Goal: Transaction & Acquisition: Purchase product/service

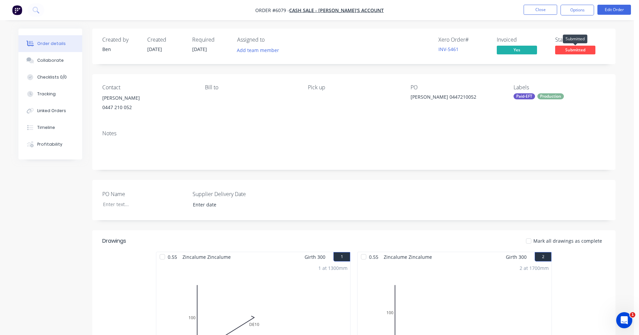
click at [582, 50] on span "Submitted" at bounding box center [575, 50] width 40 height 8
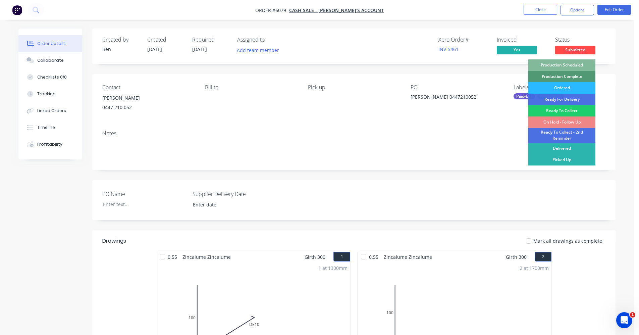
click at [574, 64] on div "Production Scheduled" at bounding box center [561, 64] width 67 height 11
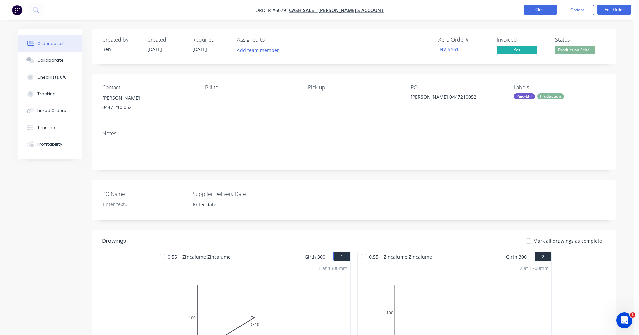
click at [541, 8] on button "Close" at bounding box center [540, 10] width 34 height 10
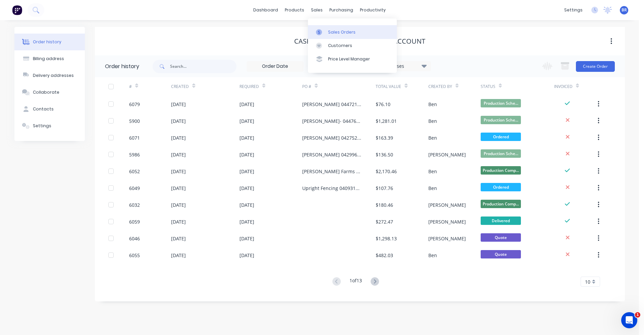
click at [341, 32] on div "Sales Orders" at bounding box center [341, 32] width 27 height 6
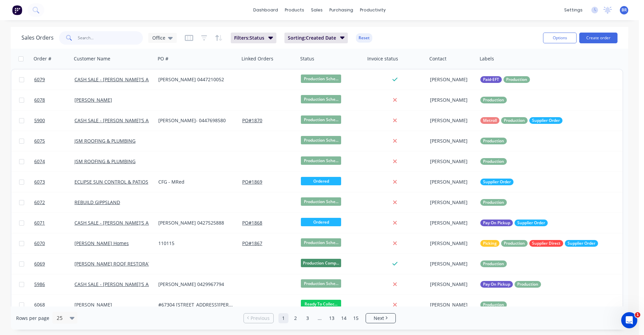
click at [99, 38] on input "text" at bounding box center [110, 37] width 65 height 13
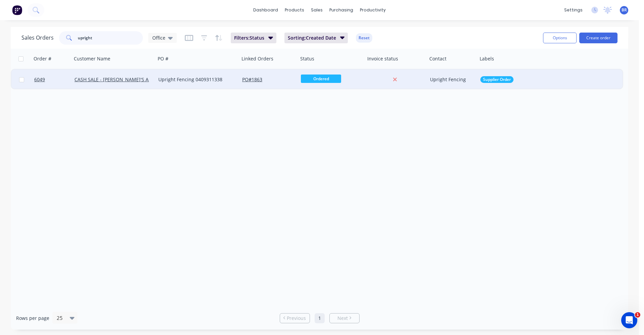
type input "upright"
click at [202, 83] on div "Upright Fencing 0409311338" at bounding box center [198, 79] width 84 height 20
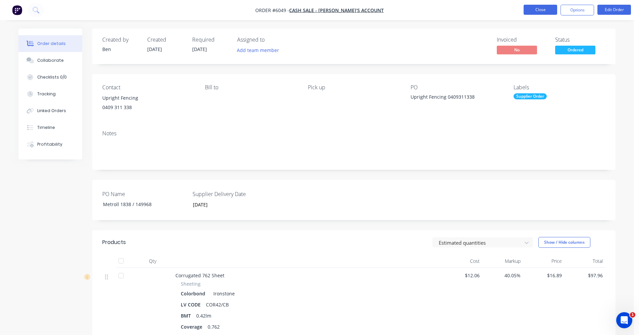
click at [541, 14] on button "Close" at bounding box center [540, 10] width 34 height 10
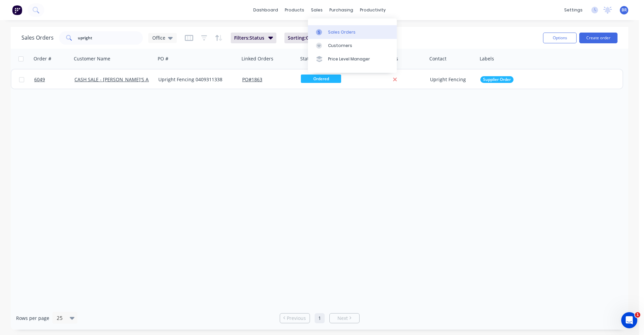
click at [332, 35] on div "Sales Orders" at bounding box center [341, 32] width 27 height 6
drag, startPoint x: 107, startPoint y: 39, endPoint x: 35, endPoint y: 31, distance: 72.8
click at [38, 31] on div "Sales Orders upright Office" at bounding box center [98, 37] width 155 height 13
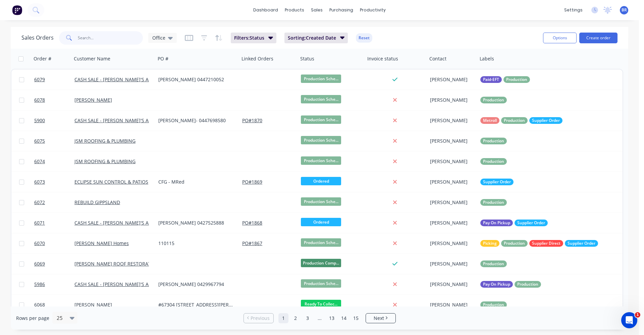
click at [114, 37] on input "text" at bounding box center [110, 37] width 65 height 13
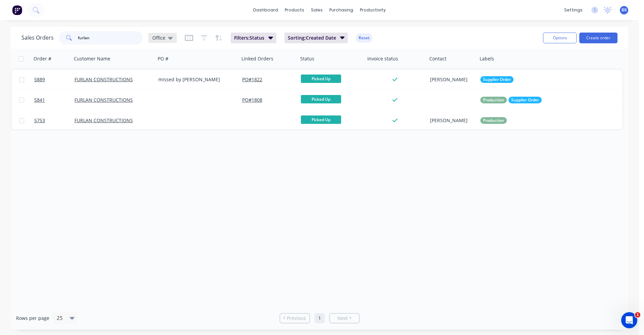
type input "furlan"
click at [173, 40] on div "Office" at bounding box center [162, 38] width 28 height 10
click at [162, 175] on button "Quotes" at bounding box center [188, 176] width 76 height 8
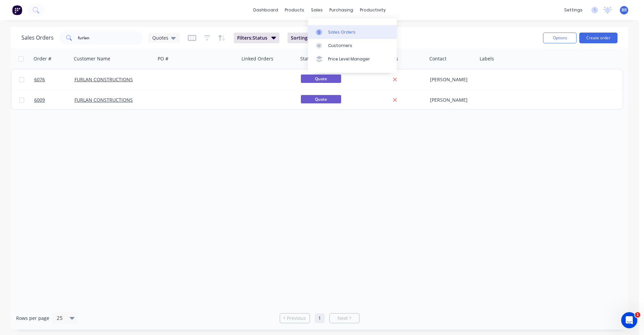
click at [340, 33] on div "Sales Orders" at bounding box center [341, 32] width 27 height 6
drag, startPoint x: 85, startPoint y: 37, endPoint x: 130, endPoint y: 40, distance: 45.3
click at [130, 40] on input "furlan" at bounding box center [110, 37] width 65 height 13
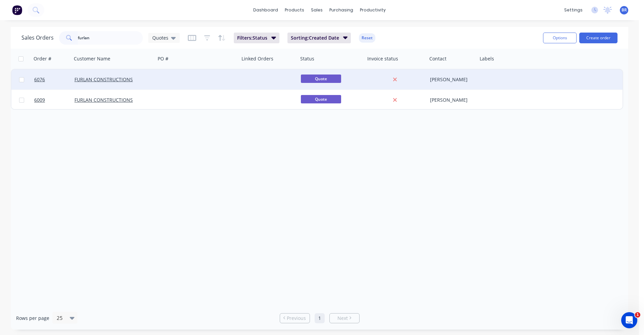
click at [163, 85] on div at bounding box center [198, 79] width 84 height 20
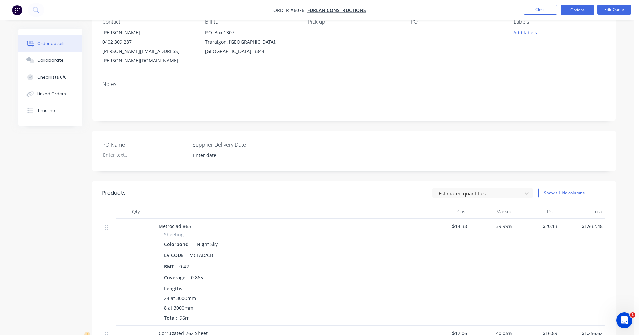
scroll to position [7, 0]
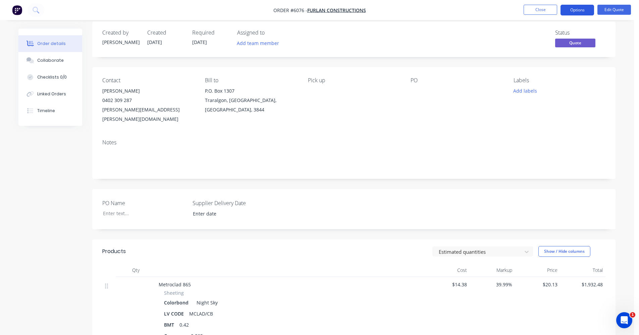
click at [579, 9] on button "Options" at bounding box center [577, 10] width 34 height 11
click at [58, 108] on button "Timeline" at bounding box center [50, 110] width 64 height 17
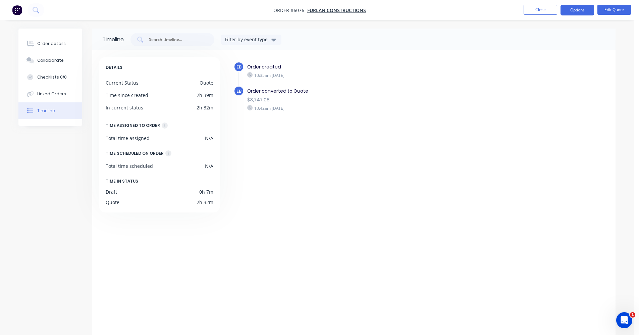
drag, startPoint x: 52, startPoint y: 43, endPoint x: 83, endPoint y: 42, distance: 31.5
click at [53, 43] on div "Order details" at bounding box center [51, 44] width 28 height 6
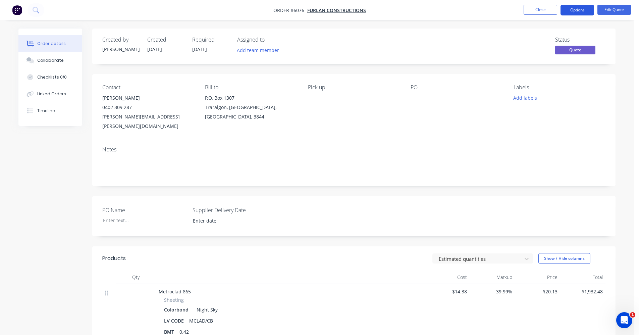
click at [577, 10] on button "Options" at bounding box center [577, 10] width 34 height 11
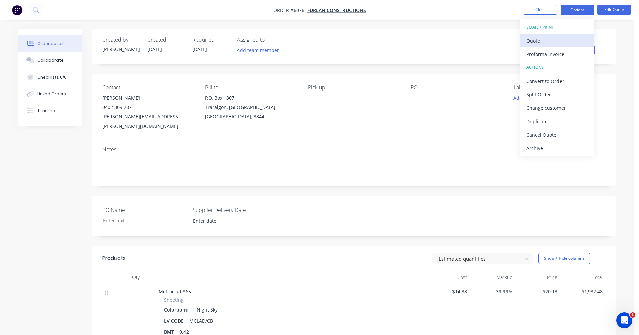
click at [561, 40] on div "Quote" at bounding box center [557, 41] width 62 height 10
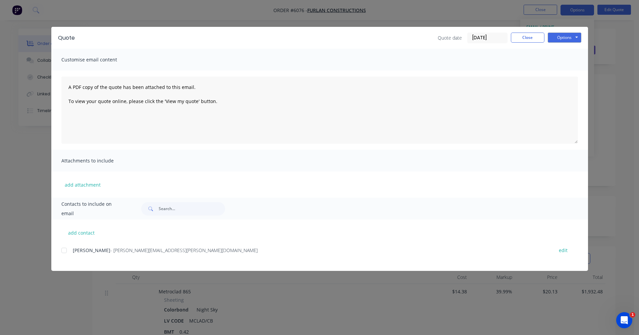
click at [67, 252] on div at bounding box center [63, 249] width 13 height 13
click at [563, 41] on button "Options" at bounding box center [564, 38] width 34 height 10
click at [568, 71] on button "Email" at bounding box center [568, 71] width 43 height 11
drag, startPoint x: 530, startPoint y: 36, endPoint x: 528, endPoint y: 39, distance: 3.5
click at [530, 36] on button "Close" at bounding box center [528, 38] width 34 height 10
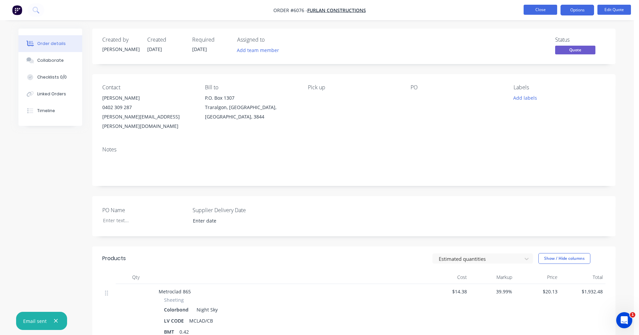
click at [537, 7] on button "Close" at bounding box center [540, 10] width 34 height 10
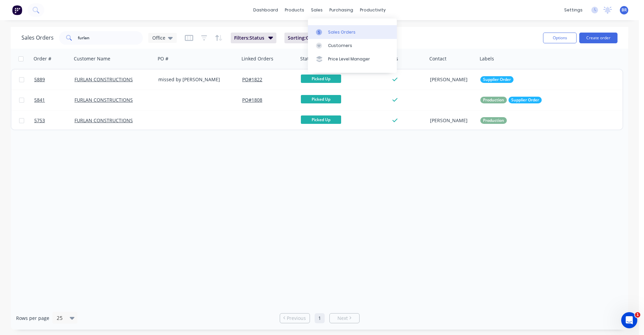
click at [332, 34] on div "Sales Orders" at bounding box center [341, 32] width 27 height 6
drag, startPoint x: 87, startPoint y: 36, endPoint x: 71, endPoint y: 36, distance: 16.1
click at [72, 36] on div "furlan" at bounding box center [101, 37] width 84 height 13
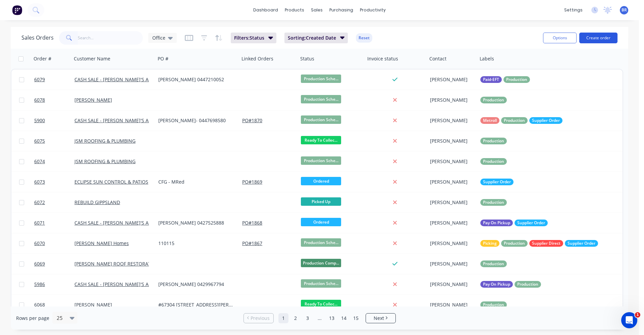
click at [599, 37] on button "Create order" at bounding box center [598, 38] width 38 height 11
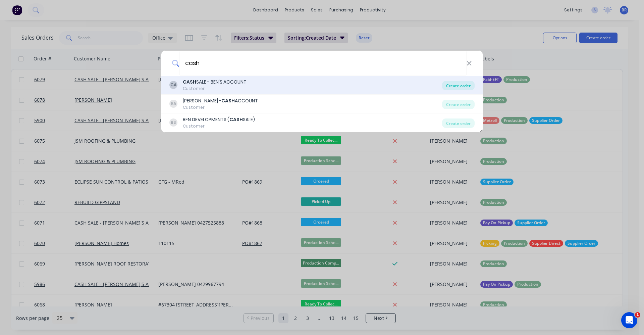
type input "cash"
click at [453, 85] on div "Create order" at bounding box center [458, 85] width 33 height 9
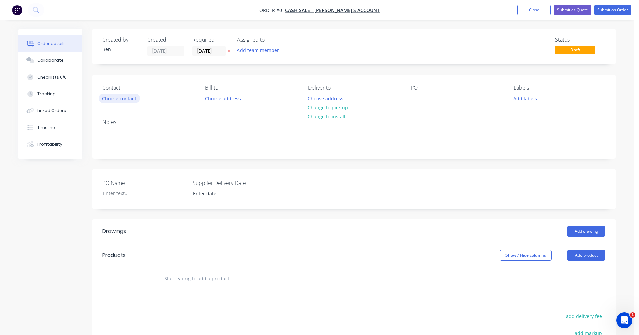
click at [120, 97] on button "Choose contact" at bounding box center [119, 98] width 41 height 9
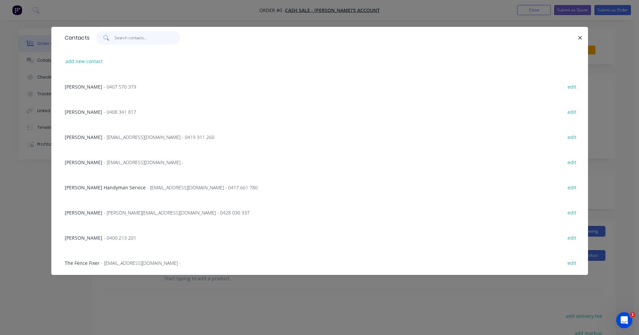
click at [132, 37] on input "text" at bounding box center [147, 37] width 65 height 13
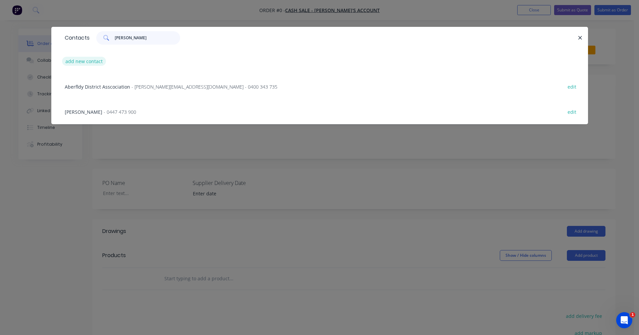
type input "[PERSON_NAME]"
click at [75, 62] on button "add new contact" at bounding box center [84, 61] width 44 height 9
select select "AU"
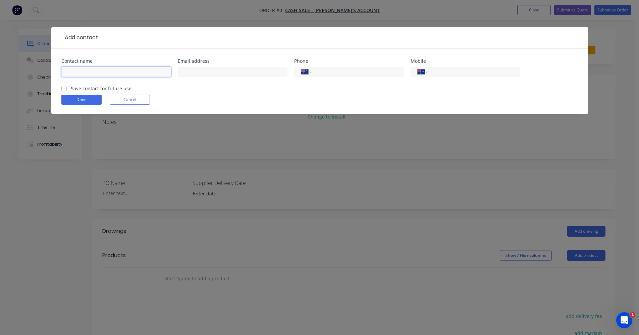
click at [74, 72] on input "text" at bounding box center [116, 72] width 110 height 10
type input "[PERSON_NAME]"
type input "0458 664 438"
click at [189, 72] on input "text" at bounding box center [233, 72] width 110 height 10
type input "[PERSON_NAME][EMAIL_ADDRESS][DOMAIN_NAME]"
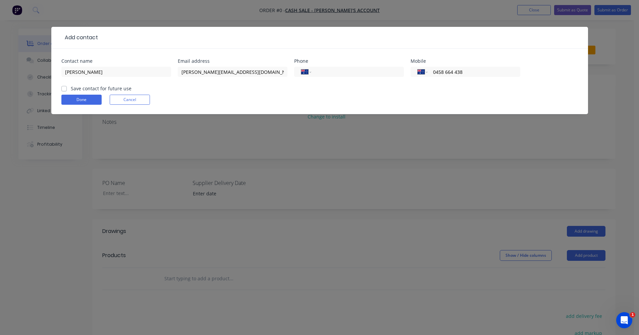
click at [71, 88] on label "Save contact for future use" at bounding box center [101, 88] width 61 height 7
click at [63, 88] on input "Save contact for future use" at bounding box center [63, 88] width 5 height 6
checkbox input "true"
click at [80, 99] on button "Done" at bounding box center [81, 100] width 40 height 10
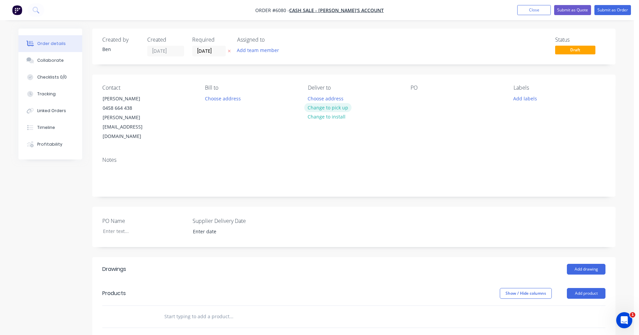
click at [322, 108] on button "Change to pick up" at bounding box center [328, 107] width 48 height 9
click at [416, 100] on div at bounding box center [415, 99] width 11 height 10
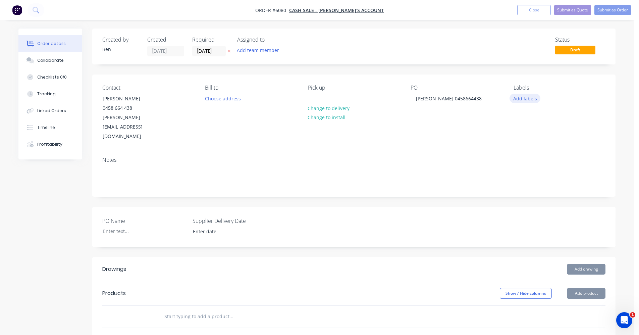
click at [528, 100] on button "Add labels" at bounding box center [524, 98] width 31 height 9
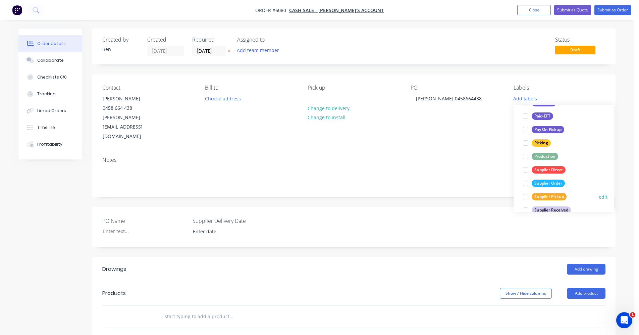
scroll to position [134, 0]
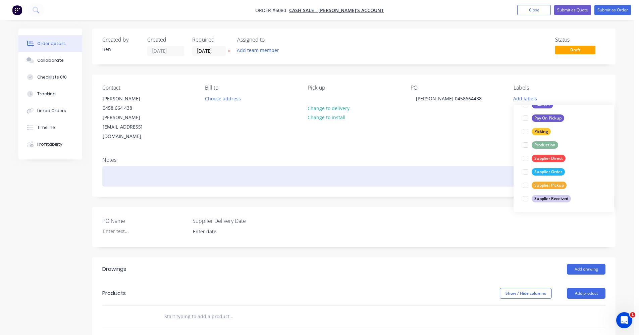
click at [454, 166] on div at bounding box center [353, 176] width 503 height 20
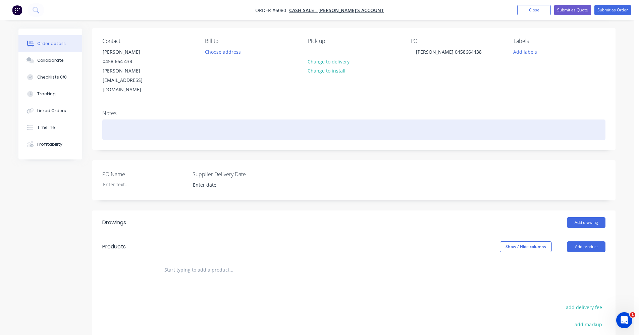
scroll to position [67, 0]
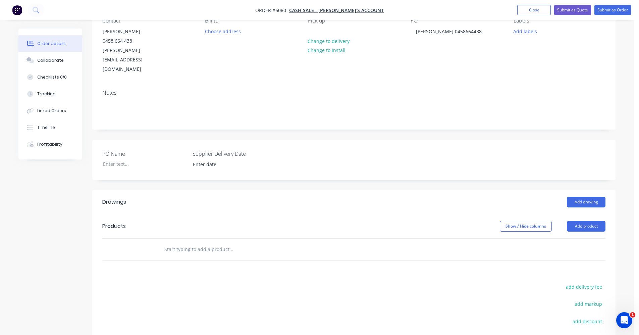
click at [220, 242] on input "text" at bounding box center [231, 248] width 134 height 13
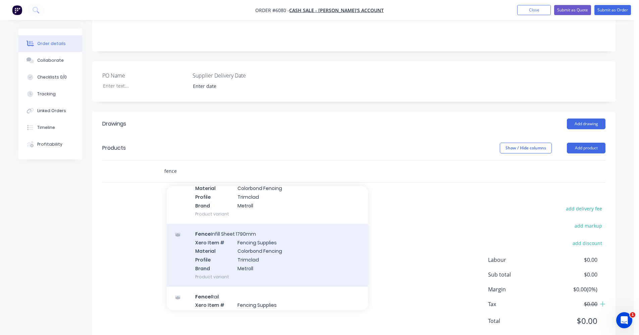
scroll to position [235, 0]
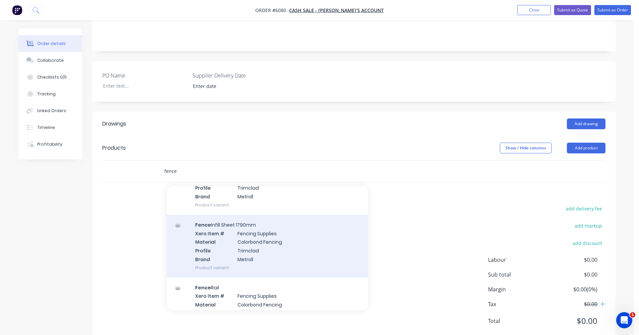
type input "fence"
click at [254, 237] on div "Fence Infill Sheet 1790mm Xero Item # Fencing Supplies Material Colorbond Fenci…" at bounding box center [267, 246] width 201 height 63
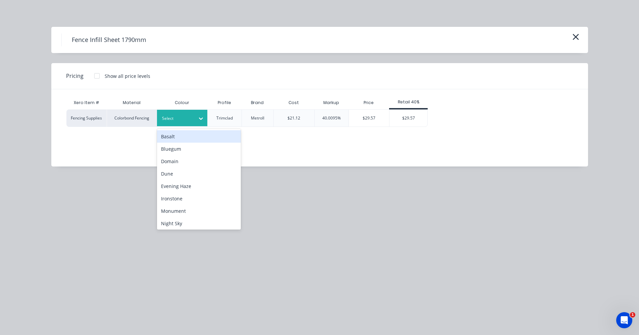
click at [186, 115] on div at bounding box center [177, 118] width 30 height 7
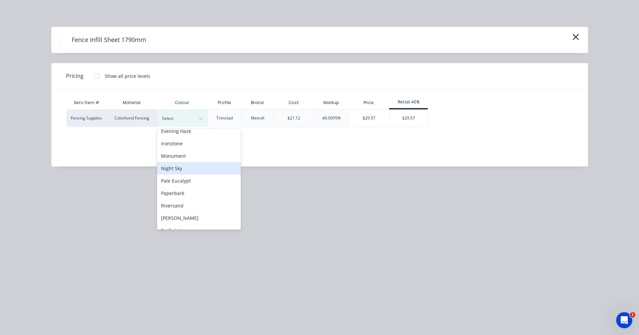
scroll to position [67, 0]
click at [174, 161] on div "Night Sky" at bounding box center [199, 156] width 84 height 12
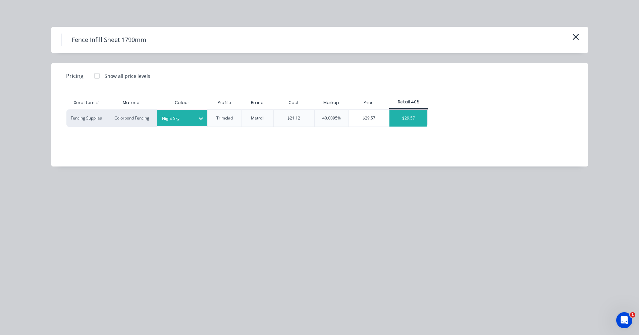
click at [406, 123] on div "$29.57" at bounding box center [408, 118] width 38 height 17
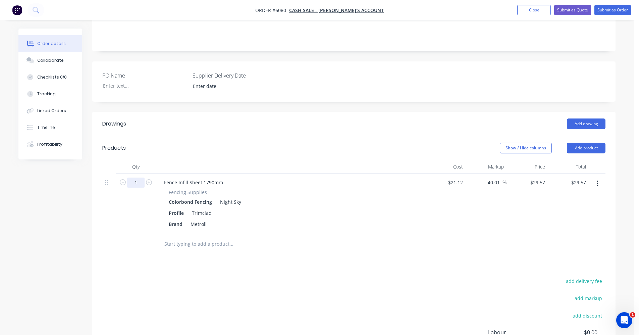
click at [140, 177] on input "1" at bounding box center [135, 182] width 17 height 10
type input "6"
type input "$177.42"
click at [356, 237] on div at bounding box center [259, 243] width 201 height 13
click at [178, 237] on input "text" at bounding box center [231, 243] width 134 height 13
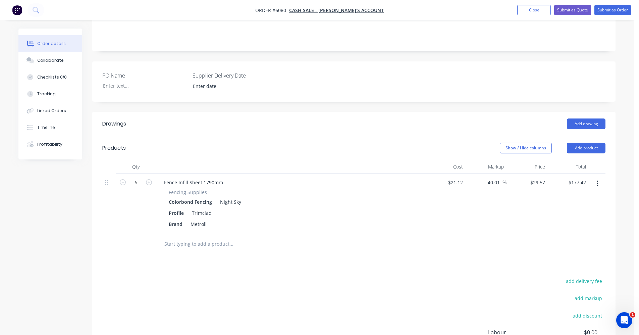
click at [173, 237] on input "text" at bounding box center [231, 243] width 134 height 13
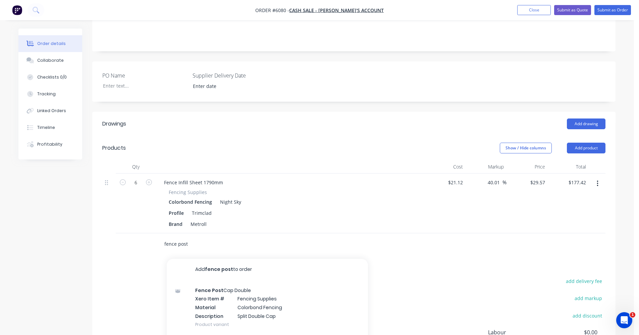
type input "fence post"
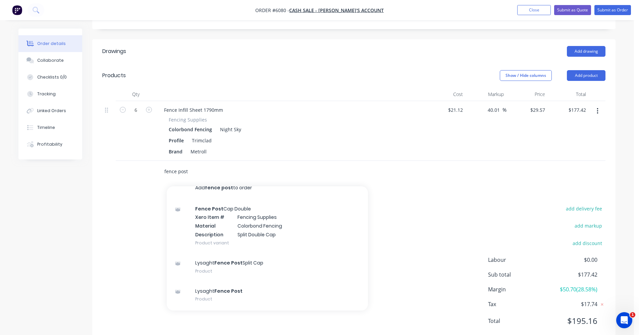
scroll to position [0, 0]
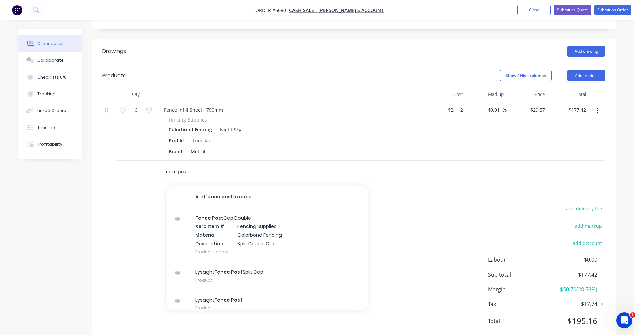
drag, startPoint x: 206, startPoint y: 149, endPoint x: 136, endPoint y: 149, distance: 70.7
click at [137, 161] on div "fence post Add fence post to order Fence Post Cap Double Xero Item # Fencing Su…" at bounding box center [353, 172] width 503 height 22
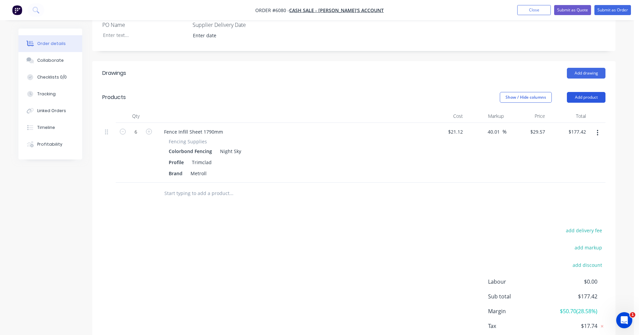
scroll to position [184, 0]
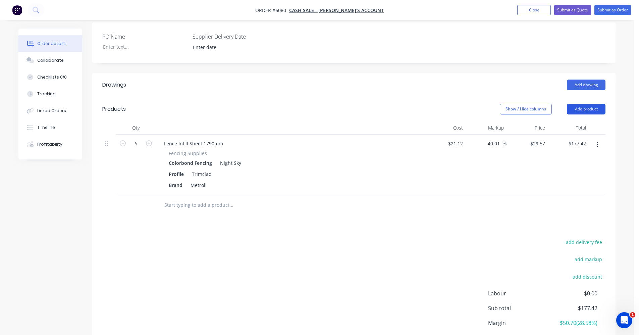
click at [585, 104] on button "Add product" at bounding box center [585, 109] width 39 height 11
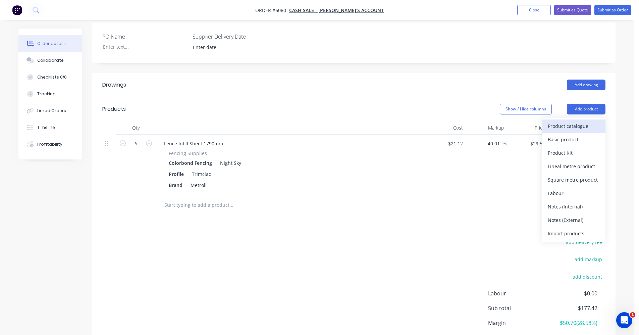
click at [579, 121] on div "Product catalogue" at bounding box center [573, 126] width 52 height 10
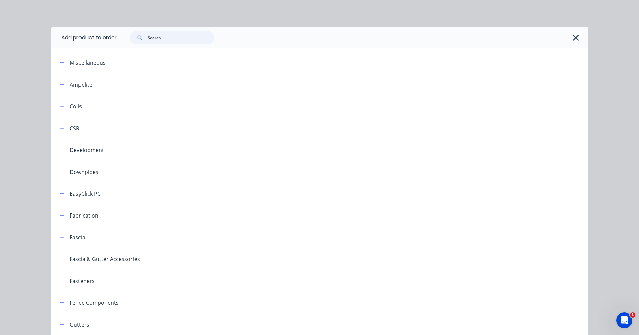
click at [155, 40] on input "text" at bounding box center [180, 37] width 66 height 13
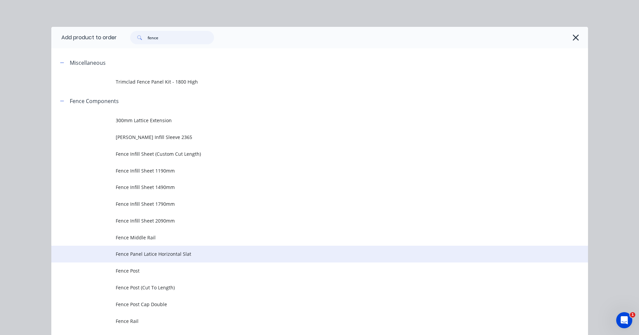
scroll to position [34, 0]
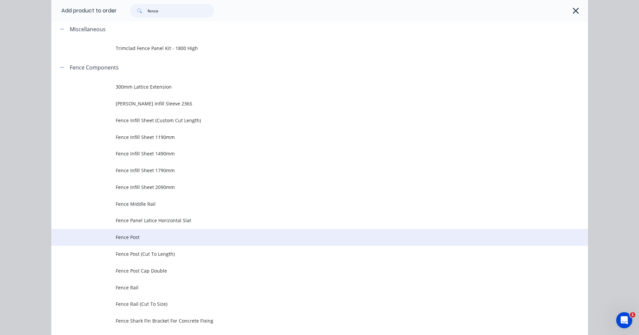
type input "fence"
click at [155, 241] on td "Fence Post" at bounding box center [352, 237] width 472 height 17
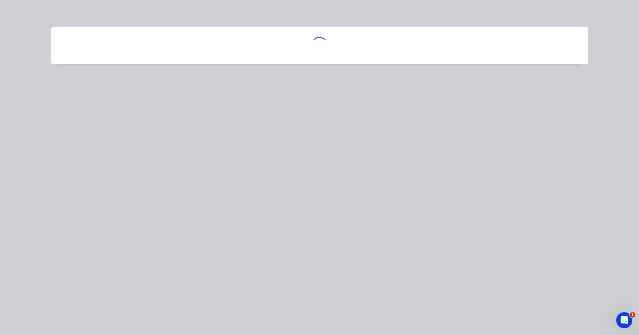
scroll to position [0, 0]
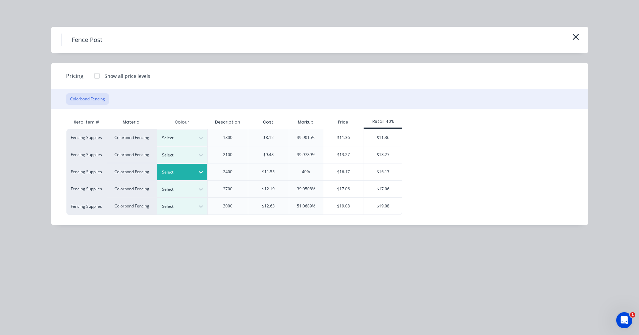
click at [200, 169] on icon at bounding box center [200, 172] width 7 height 7
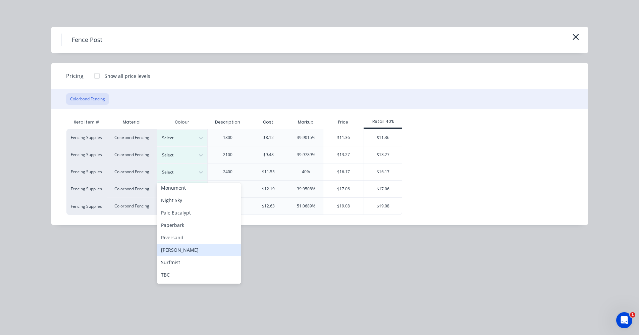
scroll to position [67, 0]
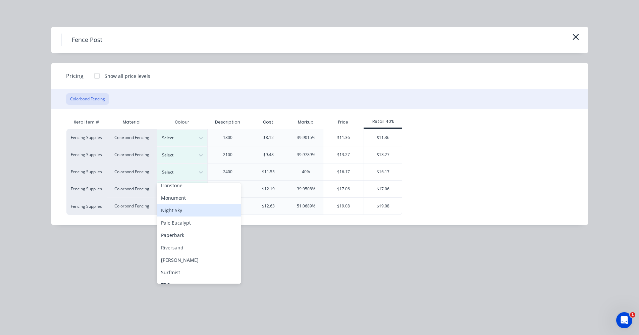
click at [180, 209] on div "Night Sky" at bounding box center [199, 210] width 84 height 12
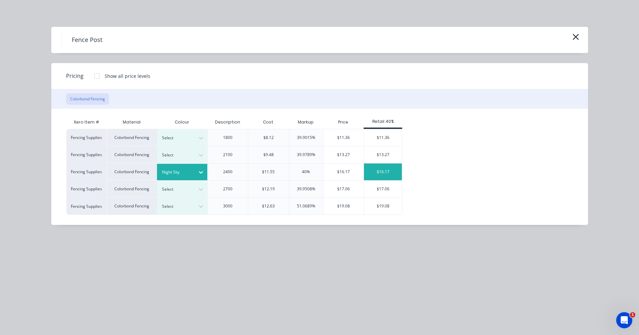
click at [380, 173] on div "$16.17" at bounding box center [383, 171] width 38 height 17
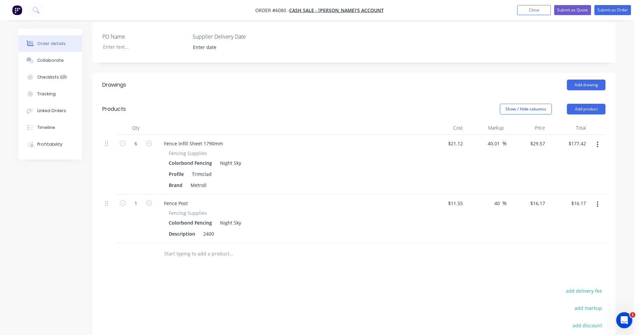
click at [176, 247] on input "text" at bounding box center [231, 253] width 134 height 13
click at [599, 198] on button "button" at bounding box center [597, 204] width 16 height 12
click at [565, 230] on div "Duplicate" at bounding box center [573, 235] width 52 height 10
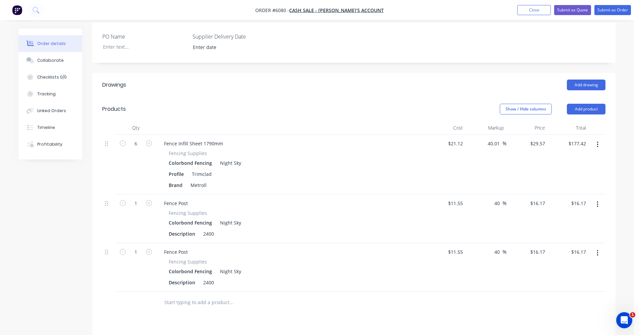
click at [595, 247] on button "button" at bounding box center [597, 253] width 16 height 12
click at [565, 265] on div "Edit" at bounding box center [573, 270] width 52 height 10
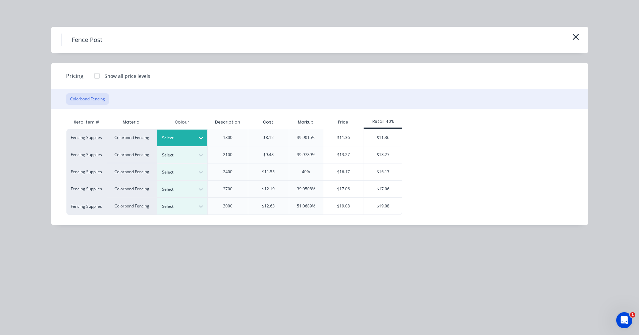
click at [201, 137] on icon at bounding box center [200, 137] width 7 height 7
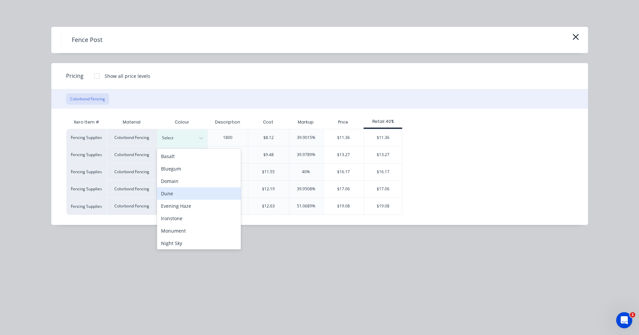
scroll to position [34, 0]
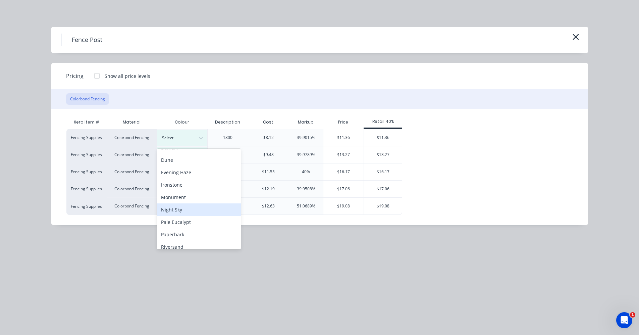
click at [184, 208] on div "Night Sky" at bounding box center [199, 209] width 84 height 12
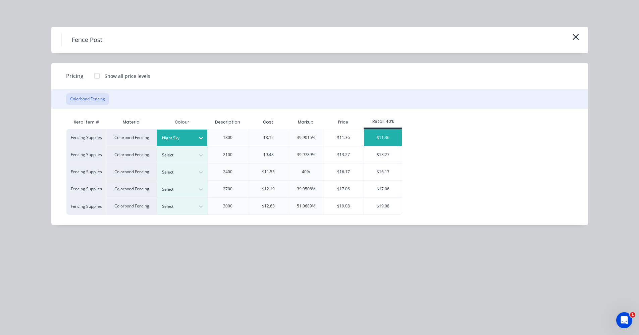
click at [386, 137] on div "$11.36" at bounding box center [383, 137] width 38 height 17
type input "-1.65"
type input "$11.36"
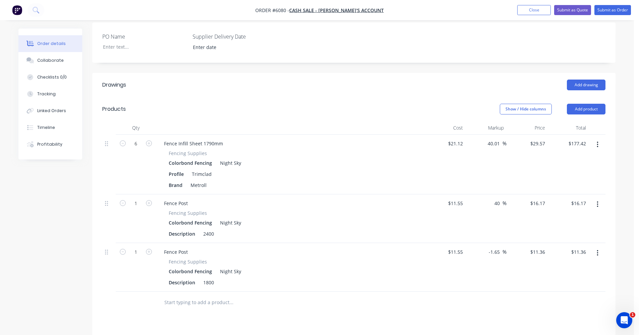
click at [201, 295] on input "text" at bounding box center [231, 301] width 134 height 13
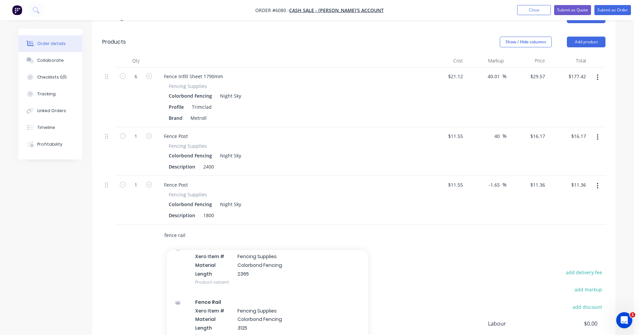
type input "fence rail"
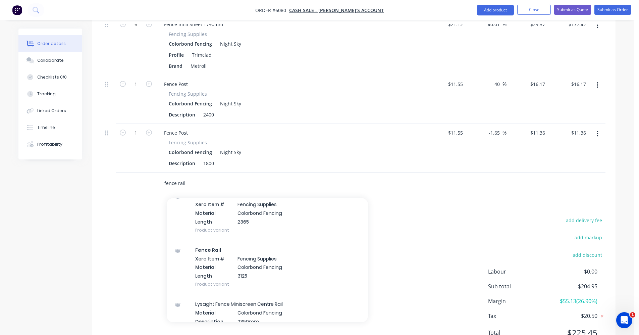
scroll to position [315, 0]
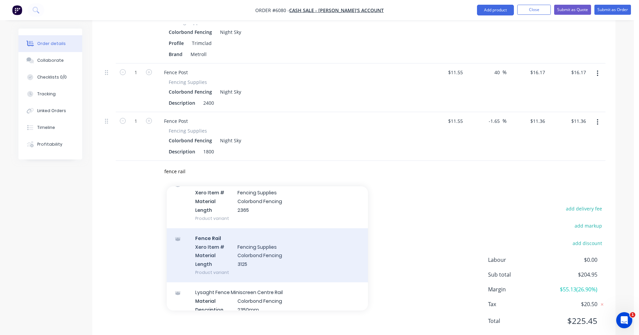
click at [267, 235] on div "Fence Rail Xero Item # Fencing Supplies Material Colorbond Fencing Length 3125 …" at bounding box center [267, 255] width 201 height 54
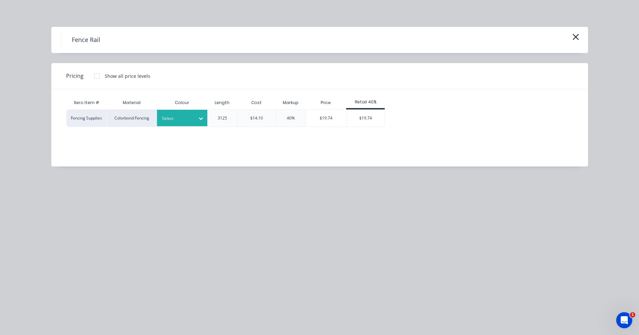
click at [185, 120] on div at bounding box center [177, 118] width 30 height 7
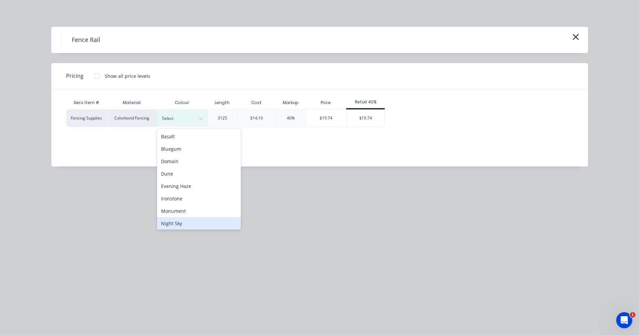
click at [181, 223] on div "Night Sky" at bounding box center [199, 223] width 84 height 12
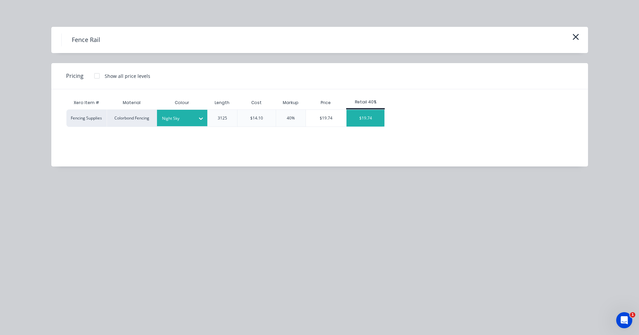
click at [366, 121] on div "$19.74" at bounding box center [365, 118] width 38 height 17
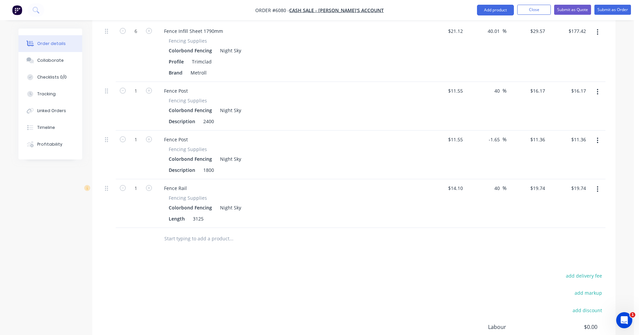
scroll to position [263, 0]
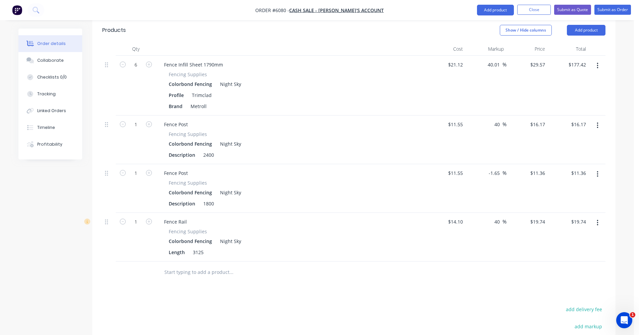
click at [192, 265] on input "text" at bounding box center [231, 271] width 134 height 13
click at [191, 265] on input "text" at bounding box center [231, 271] width 134 height 13
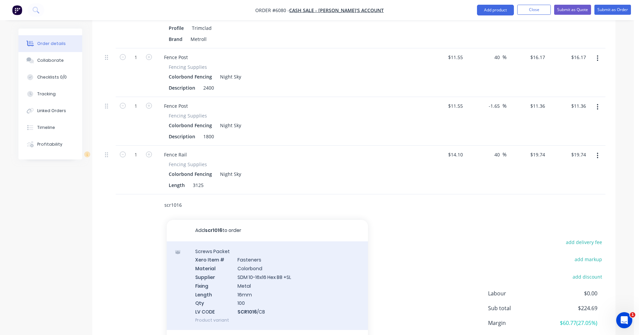
scroll to position [363, 0]
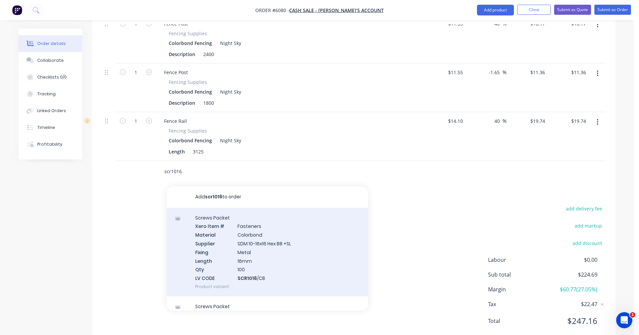
type input "scr1016"
click at [275, 234] on div "Screws Packet Xero Item # Fasteners Material Colorbond Supplier SDM 10-16x16 He…" at bounding box center [267, 251] width 201 height 88
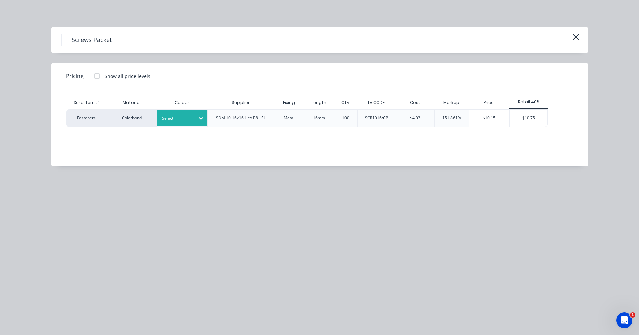
click at [182, 118] on div at bounding box center [177, 118] width 30 height 7
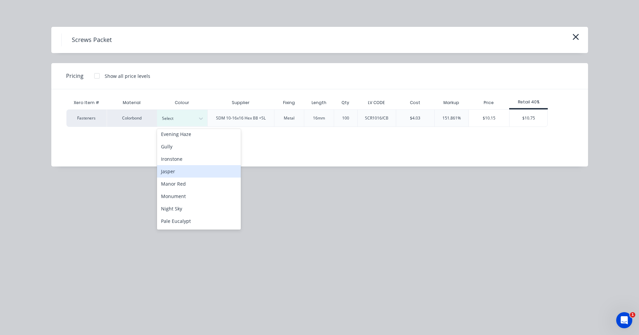
scroll to position [101, 0]
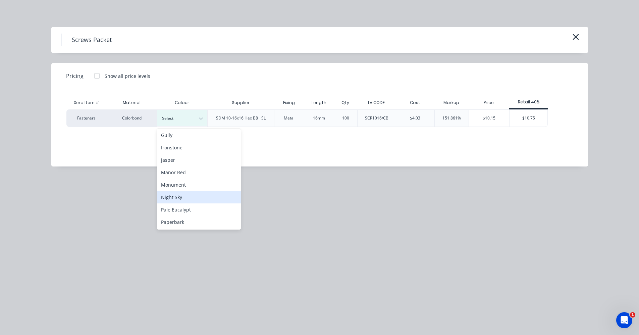
click at [182, 200] on div "Night Sky" at bounding box center [199, 197] width 84 height 12
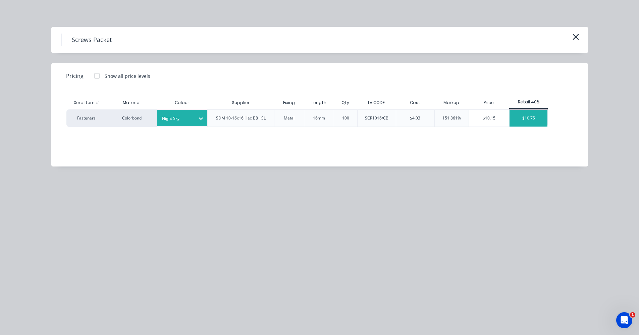
click at [534, 118] on div "$10.75" at bounding box center [528, 118] width 38 height 17
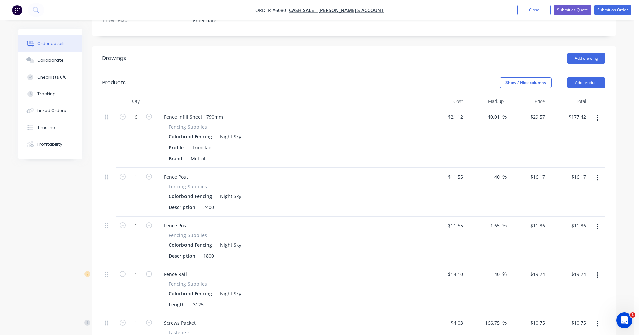
scroll to position [244, 0]
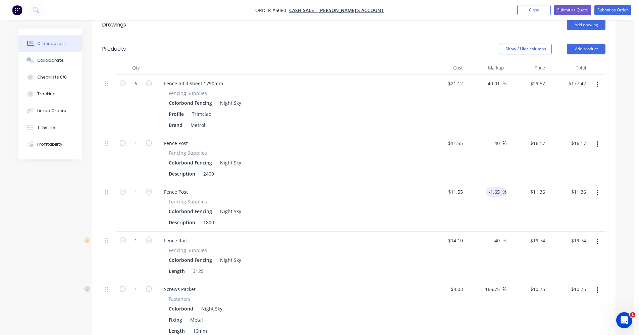
click at [500, 187] on input "-1.65" at bounding box center [495, 192] width 14 height 10
type input "$11.3594"
drag, startPoint x: 462, startPoint y: 173, endPoint x: 481, endPoint y: 172, distance: 19.5
click at [481, 183] on div "1 Fence Post Fencing Supplies Colorbond Fencing Night Sky Description 1800 11.5…" at bounding box center [353, 207] width 503 height 49
type input "$8.12"
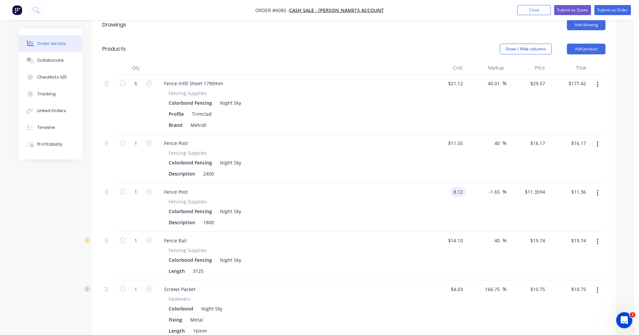
type input "$7.986"
type input "$7.99"
type input "40"
type input "11.368"
type input "$11.37"
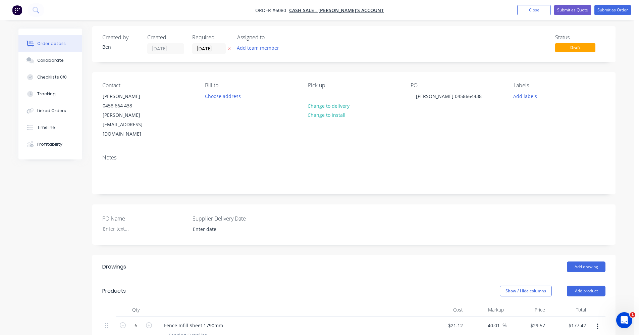
scroll to position [0, 0]
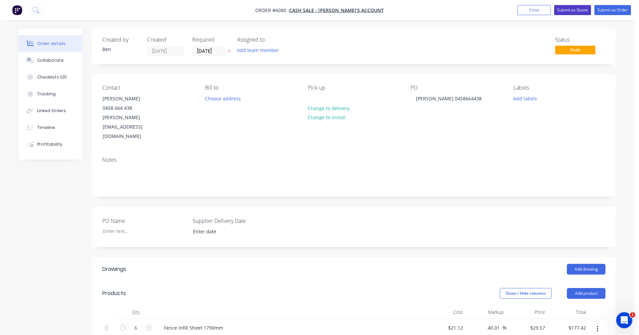
type input "$11.368"
click at [575, 10] on button "Submit as Quote" at bounding box center [572, 10] width 37 height 10
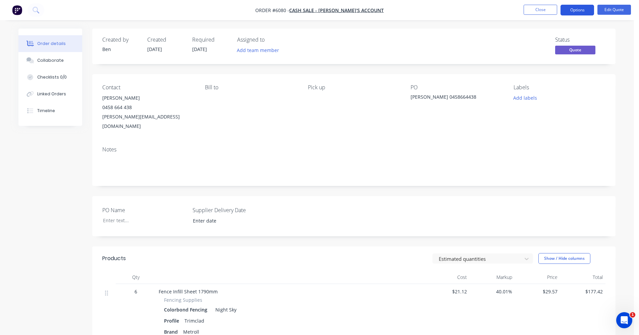
click at [578, 12] on button "Options" at bounding box center [577, 10] width 34 height 11
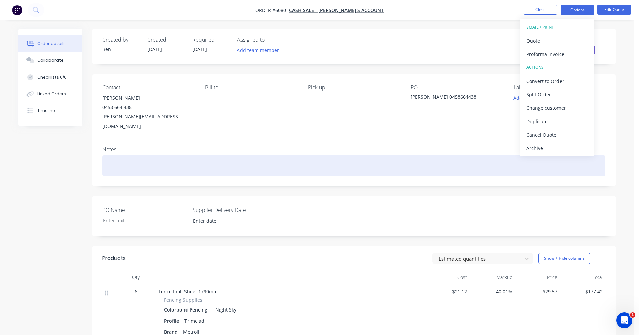
click at [388, 159] on div at bounding box center [353, 165] width 503 height 20
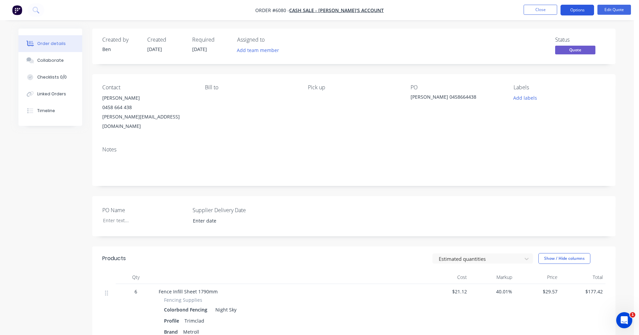
click at [570, 10] on button "Options" at bounding box center [577, 10] width 34 height 11
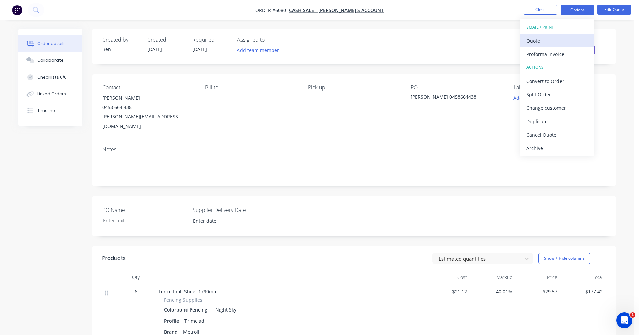
click at [547, 38] on div "Quote" at bounding box center [557, 41] width 62 height 10
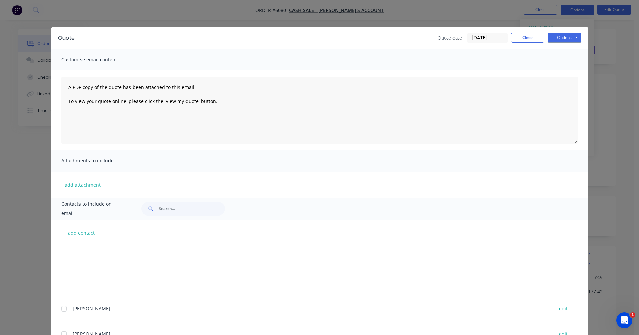
scroll to position [134, 0]
click at [181, 209] on input "text" at bounding box center [192, 208] width 66 height 13
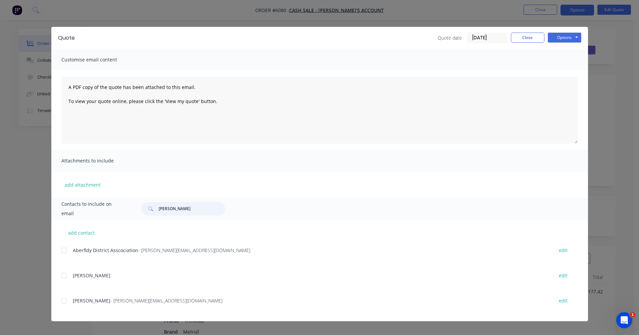
drag, startPoint x: 62, startPoint y: 300, endPoint x: 103, endPoint y: 289, distance: 42.3
click at [65, 300] on div at bounding box center [63, 300] width 13 height 13
type input "[PERSON_NAME]"
click at [565, 35] on button "Options" at bounding box center [564, 38] width 34 height 10
click at [564, 71] on button "Email" at bounding box center [568, 71] width 43 height 11
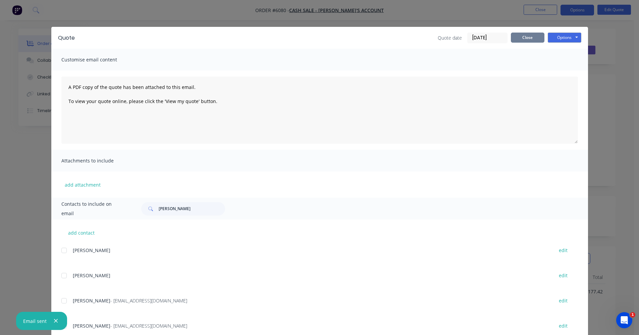
click at [529, 37] on button "Close" at bounding box center [528, 38] width 34 height 10
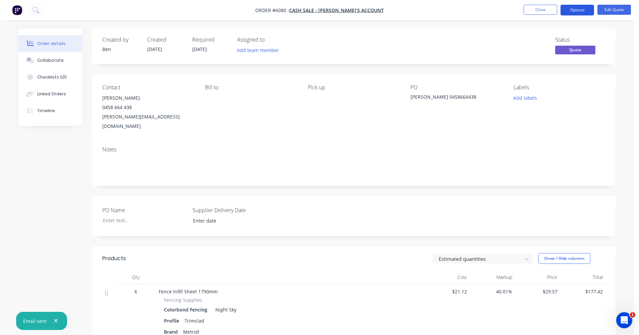
click at [571, 7] on button "Options" at bounding box center [577, 10] width 34 height 11
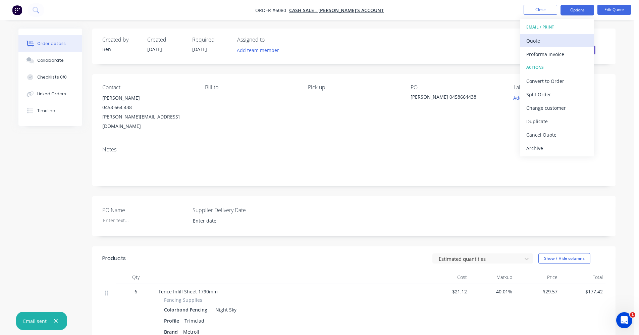
click at [535, 41] on div "Quote" at bounding box center [557, 41] width 62 height 10
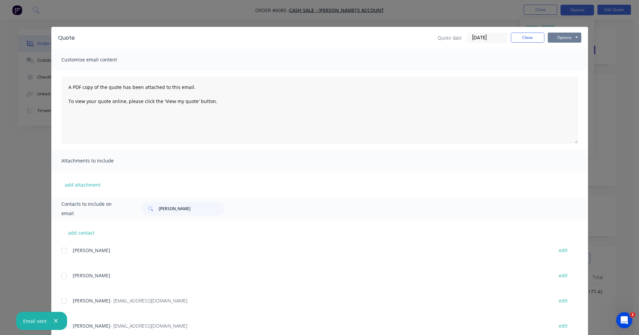
click at [556, 39] on button "Options" at bounding box center [564, 38] width 34 height 10
click at [559, 60] on button "Print" at bounding box center [568, 60] width 43 height 11
click at [384, 35] on div "Quote date [DATE] Close Options Preview Print Email" at bounding box center [330, 38] width 499 height 11
click at [534, 41] on button "Close" at bounding box center [528, 38] width 34 height 10
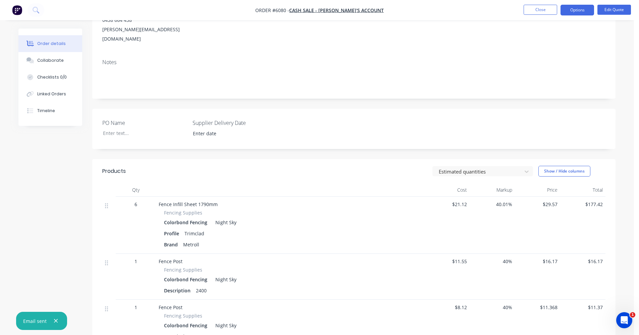
scroll to position [0, 0]
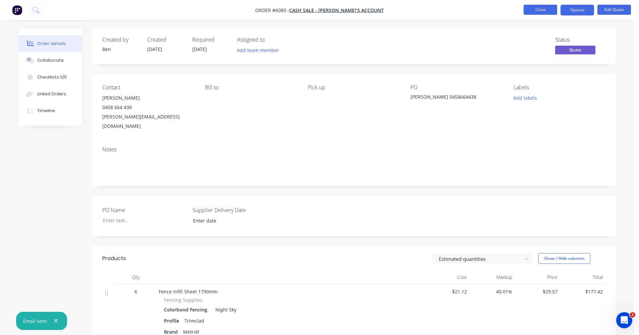
click at [536, 11] on button "Close" at bounding box center [540, 10] width 34 height 10
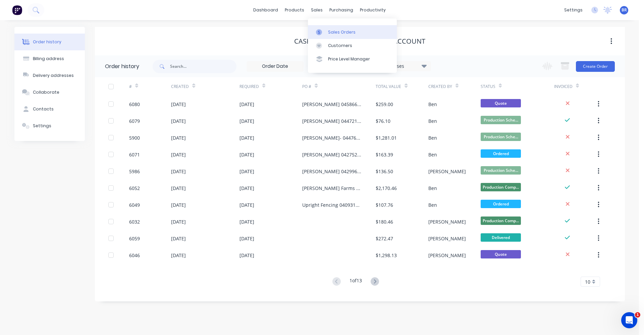
click at [331, 26] on link "Sales Orders" at bounding box center [352, 31] width 89 height 13
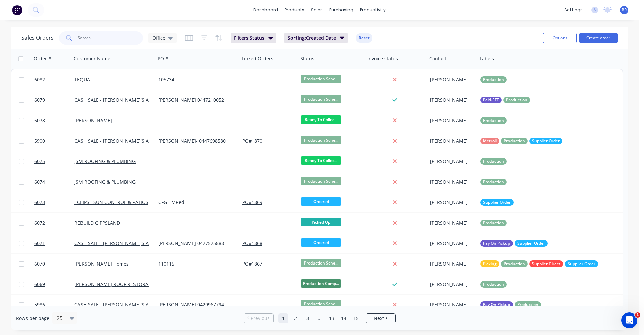
drag, startPoint x: 96, startPoint y: 40, endPoint x: 101, endPoint y: 34, distance: 7.4
click at [99, 37] on input "text" at bounding box center [110, 37] width 65 height 13
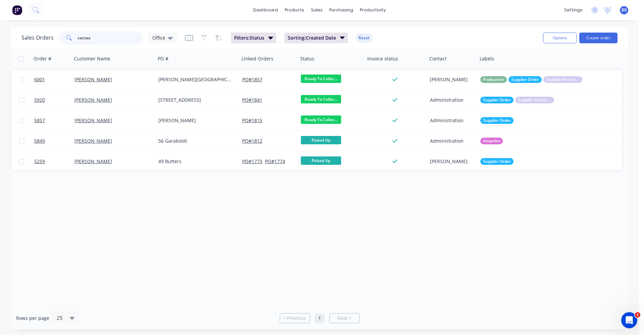
type input "cazzaz"
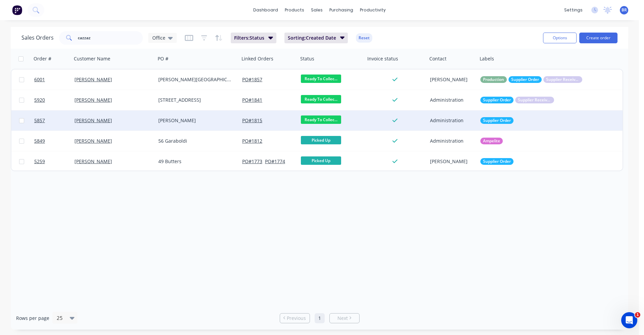
click at [201, 116] on div "[PERSON_NAME]" at bounding box center [198, 120] width 84 height 20
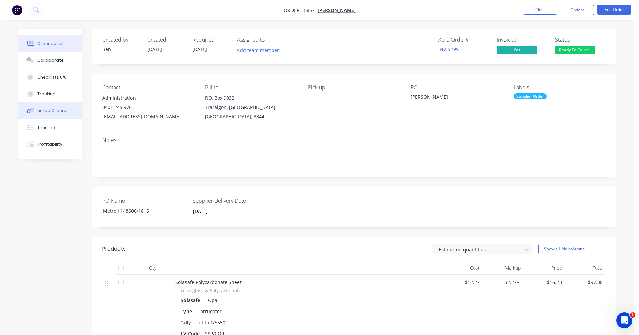
click at [45, 115] on button "Linked Orders" at bounding box center [50, 110] width 64 height 17
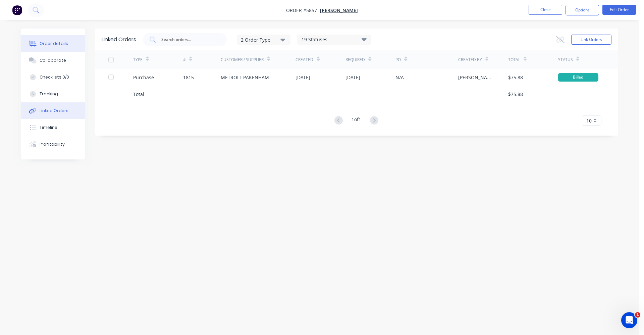
click at [53, 46] on div "Order details" at bounding box center [54, 44] width 28 height 6
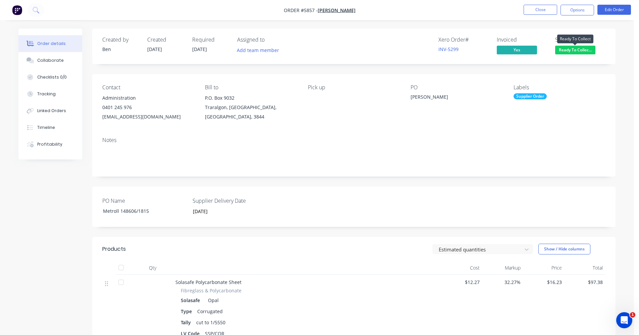
click at [577, 50] on span "Ready To Collec..." at bounding box center [575, 50] width 40 height 8
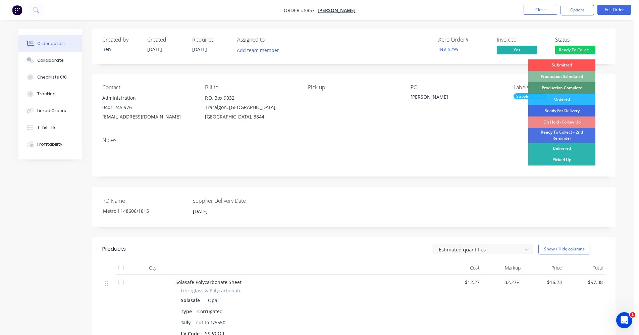
click at [572, 110] on div "Ready For Delivery" at bounding box center [561, 110] width 67 height 11
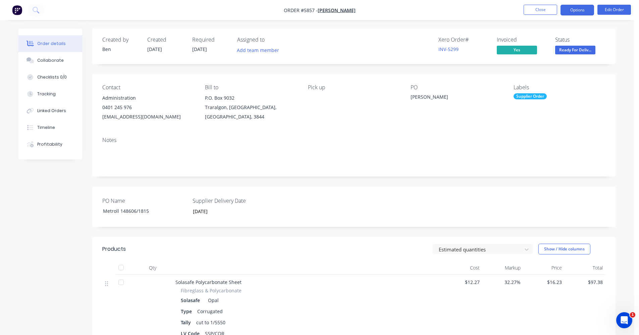
click at [572, 8] on button "Options" at bounding box center [577, 10] width 34 height 11
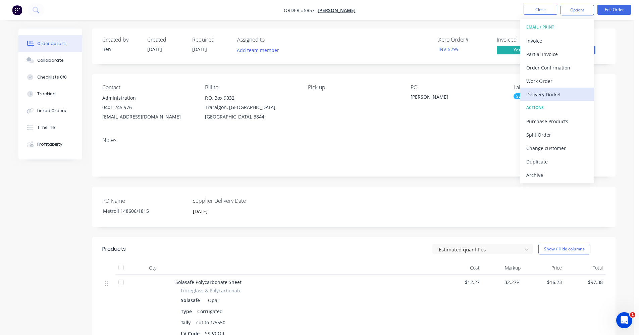
click at [546, 91] on div "Delivery Docket" at bounding box center [557, 94] width 62 height 10
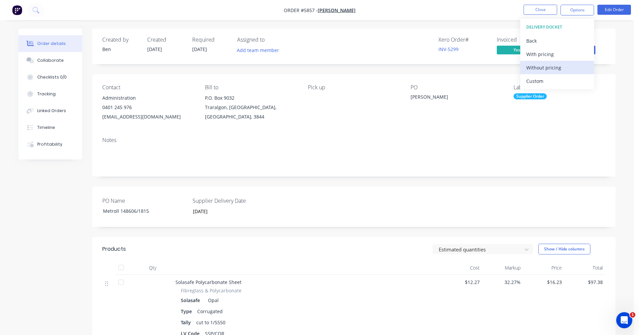
click at [551, 70] on div "Without pricing" at bounding box center [557, 68] width 62 height 10
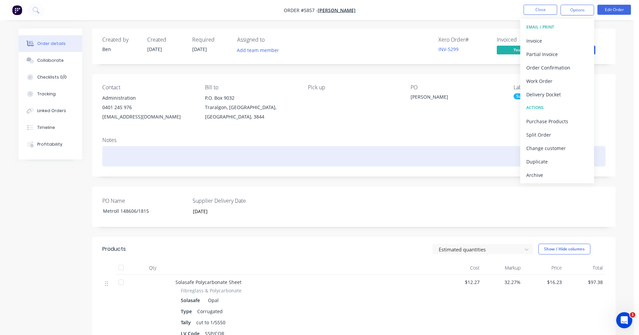
click at [366, 149] on div at bounding box center [353, 156] width 503 height 20
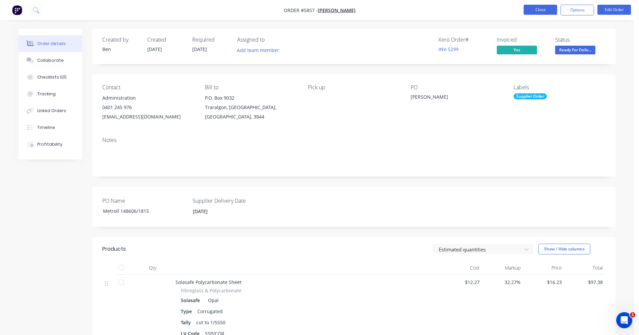
click at [531, 12] on button "Close" at bounding box center [540, 10] width 34 height 10
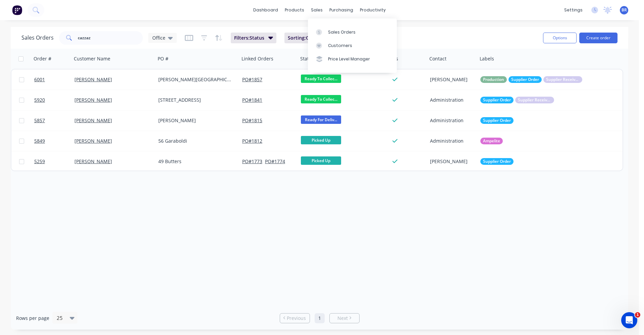
drag, startPoint x: 313, startPoint y: 13, endPoint x: 319, endPoint y: 21, distance: 9.7
click at [313, 13] on div "sales" at bounding box center [316, 10] width 18 height 10
click at [338, 34] on div "Sales Orders" at bounding box center [341, 32] width 27 height 6
drag, startPoint x: 106, startPoint y: 39, endPoint x: 24, endPoint y: 23, distance: 83.0
click at [24, 23] on div "dashboard products sales purchasing productivity dashboard products Product Cat…" at bounding box center [319, 167] width 639 height 335
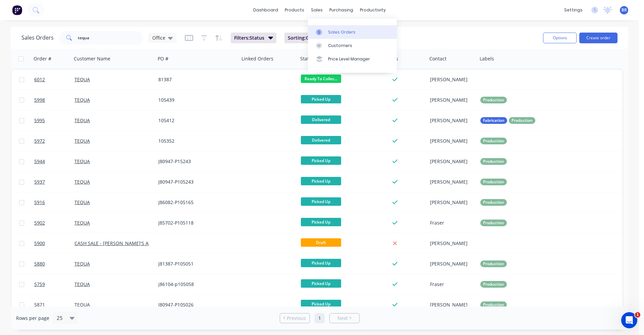
click at [326, 31] on link "Sales Orders" at bounding box center [352, 31] width 89 height 13
drag, startPoint x: 120, startPoint y: 38, endPoint x: 152, endPoint y: 29, distance: 33.8
click at [72, 30] on div "Sales Orders tequa Office Filters: Status Sorting: Created Date Reset" at bounding box center [279, 37] width 516 height 16
click at [297, 8] on div "products" at bounding box center [294, 10] width 26 height 10
click at [311, 34] on div "Product Catalogue" at bounding box center [324, 32] width 42 height 6
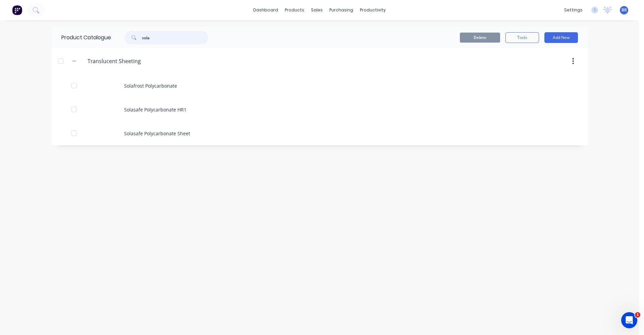
drag, startPoint x: 168, startPoint y: 40, endPoint x: 105, endPoint y: 33, distance: 63.4
click at [102, 33] on div "Product Catalogue sola" at bounding box center [138, 37] width 174 height 21
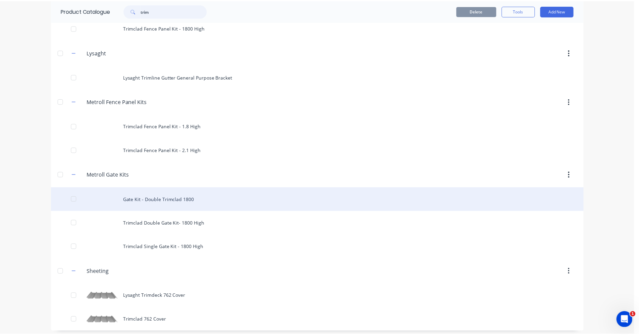
scroll to position [81, 0]
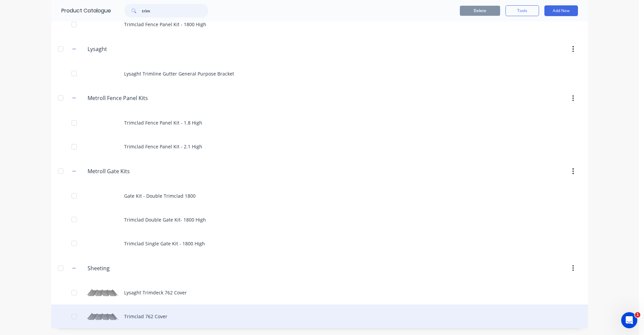
type input "trim"
click at [162, 318] on div "Trimclad 762 Cover" at bounding box center [319, 316] width 536 height 24
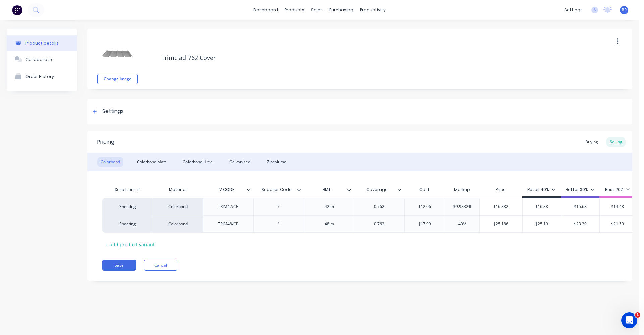
type textarea "x"
click at [327, 27] on link "Sales Orders" at bounding box center [352, 31] width 89 height 13
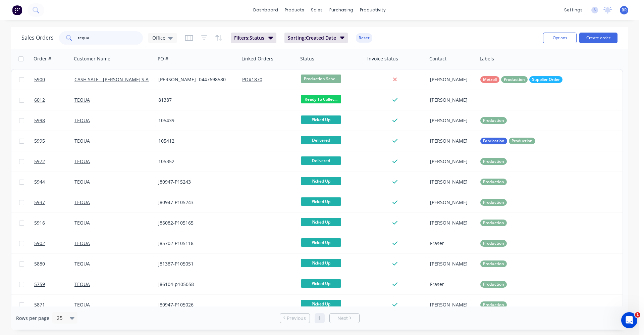
drag, startPoint x: 90, startPoint y: 37, endPoint x: 13, endPoint y: 37, distance: 77.1
click at [6, 37] on div "Sales Orders tequa Office Filters: Status Sorting: Created Date Reset Options C…" at bounding box center [319, 178] width 639 height 302
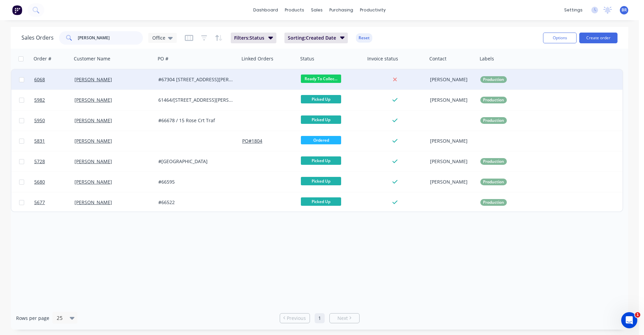
type input "francis"
click at [194, 84] on div "#67304 [STREET_ADDRESS][PERSON_NAME]" at bounding box center [198, 79] width 84 height 20
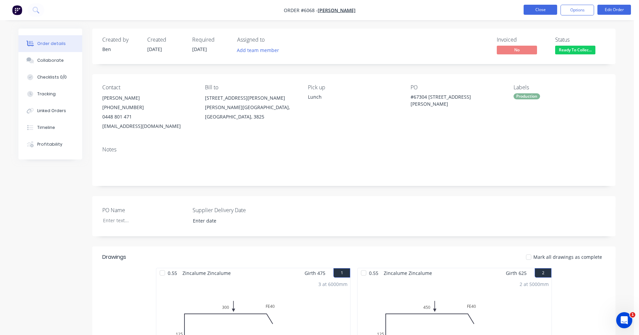
click at [538, 9] on button "Close" at bounding box center [540, 10] width 34 height 10
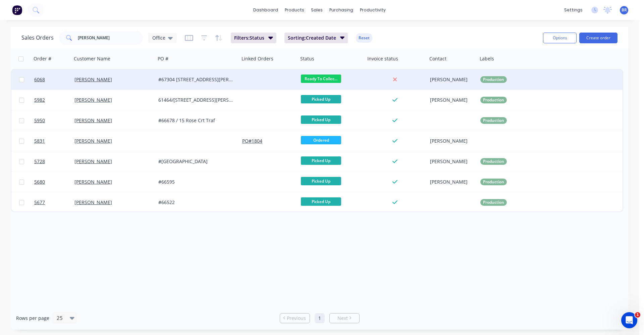
click at [277, 81] on div at bounding box center [268, 79] width 59 height 20
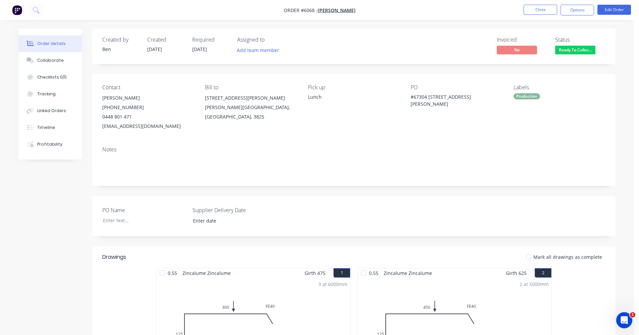
click at [577, 48] on span "Ready To Collec..." at bounding box center [575, 50] width 40 height 8
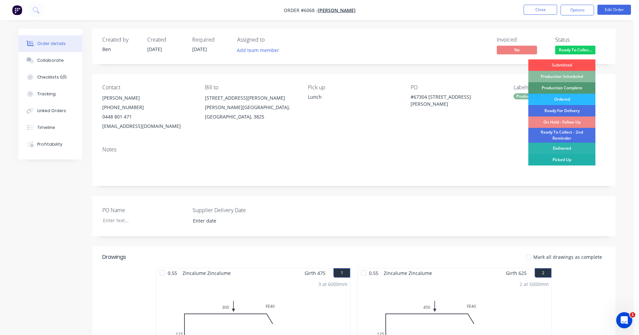
drag, startPoint x: 566, startPoint y: 159, endPoint x: 491, endPoint y: 67, distance: 118.9
click at [566, 158] on div "Picked Up" at bounding box center [561, 159] width 67 height 11
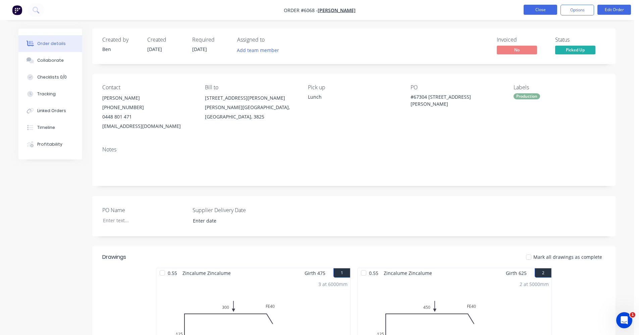
click at [535, 9] on button "Close" at bounding box center [540, 10] width 34 height 10
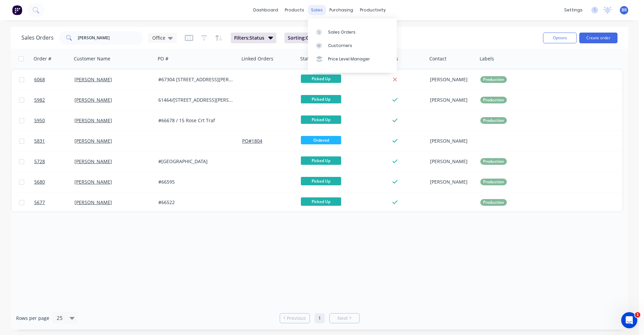
drag, startPoint x: 317, startPoint y: 10, endPoint x: 337, endPoint y: 25, distance: 24.9
click at [318, 10] on div "sales" at bounding box center [316, 10] width 18 height 10
click at [338, 29] on div "Sales Orders" at bounding box center [341, 32] width 27 height 6
drag, startPoint x: 298, startPoint y: 8, endPoint x: 301, endPoint y: 25, distance: 18.1
click at [298, 10] on div "products" at bounding box center [294, 10] width 26 height 10
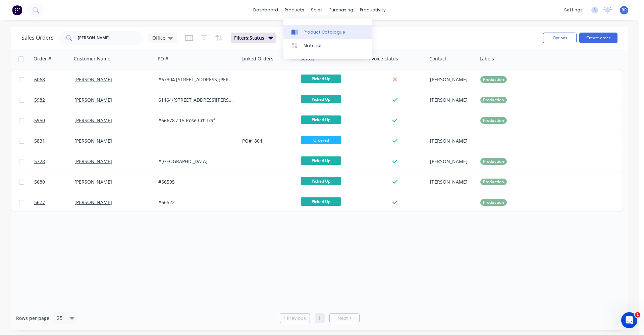
click at [302, 29] on link "Product Catalogue" at bounding box center [327, 31] width 89 height 13
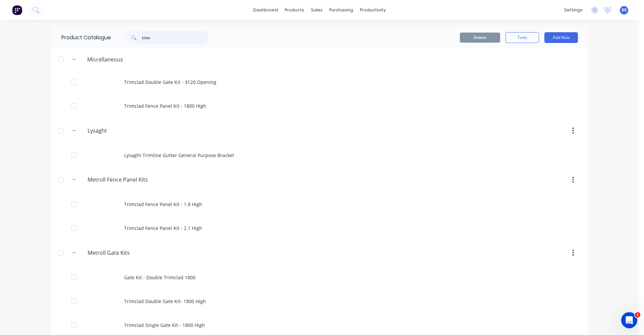
click at [153, 36] on input "trim" at bounding box center [175, 37] width 66 height 13
type input "t"
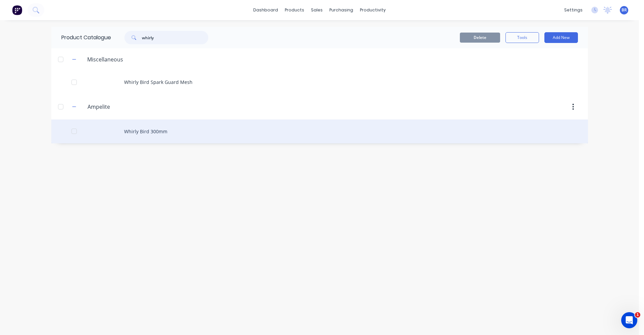
type input "whirly"
click at [163, 126] on div "Whirly Bird 300mm" at bounding box center [319, 131] width 536 height 24
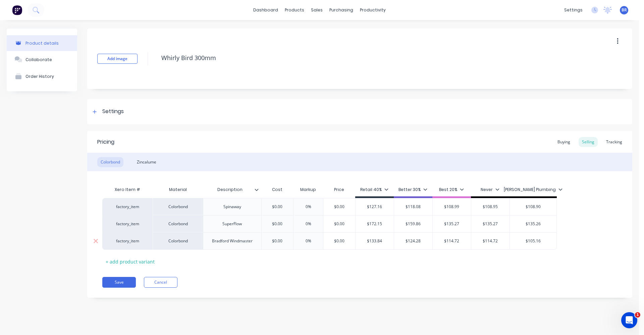
type textarea "x"
type input "$114.72"
click at [460, 241] on input "$114.72" at bounding box center [451, 241] width 38 height 6
click at [339, 29] on div "Sales Orders" at bounding box center [341, 32] width 27 height 6
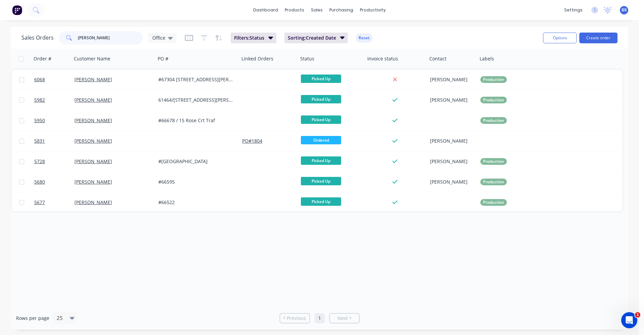
drag, startPoint x: 103, startPoint y: 40, endPoint x: 24, endPoint y: 38, distance: 78.4
click at [24, 38] on div "Sales Orders francis Office" at bounding box center [98, 37] width 155 height 13
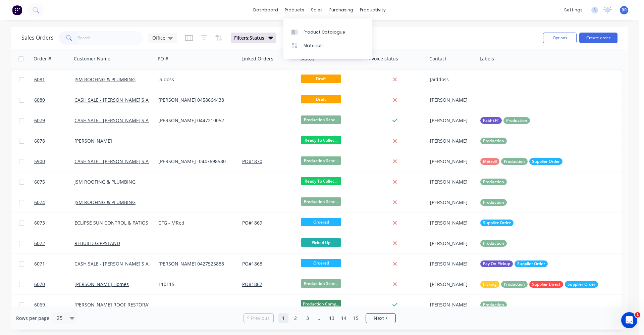
drag, startPoint x: 297, startPoint y: 12, endPoint x: 315, endPoint y: 61, distance: 52.3
click at [297, 14] on div "products" at bounding box center [294, 10] width 26 height 10
click at [304, 31] on div "Product Catalogue" at bounding box center [324, 32] width 42 height 6
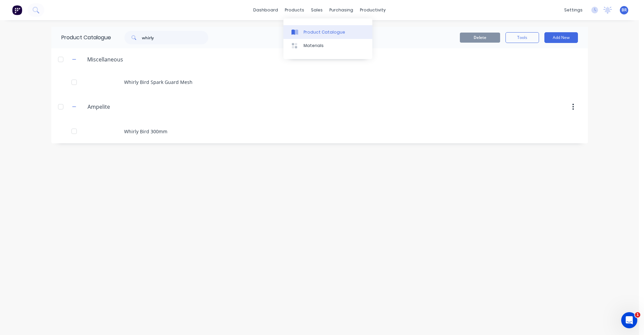
click at [321, 34] on div "Product Catalogue" at bounding box center [324, 32] width 42 height 6
drag, startPoint x: 160, startPoint y: 38, endPoint x: 68, endPoint y: 25, distance: 92.4
click at [70, 27] on div "Product Catalogue whirly" at bounding box center [138, 37] width 174 height 21
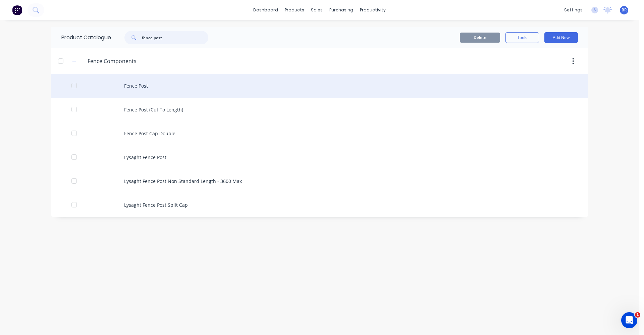
type input "fence post"
click at [133, 84] on div "Fence Post" at bounding box center [319, 86] width 536 height 24
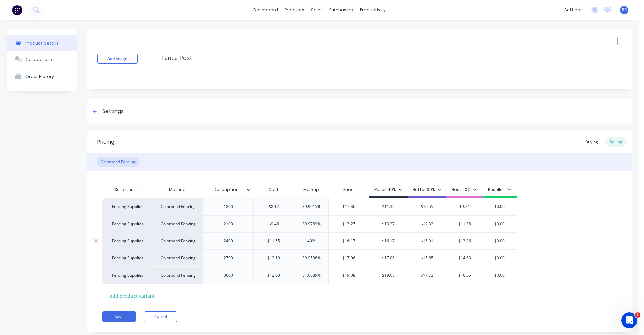
type textarea "x"
click at [588, 144] on div "Buying" at bounding box center [591, 142] width 19 height 10
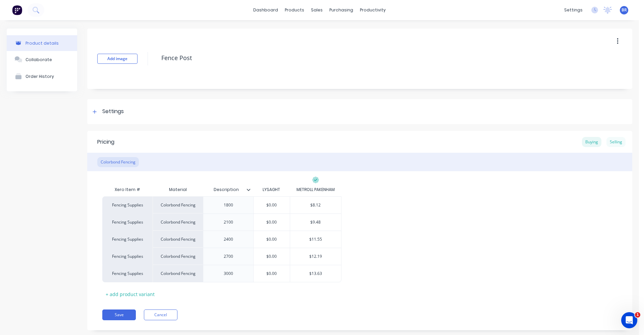
click at [613, 140] on div "Selling" at bounding box center [615, 142] width 19 height 10
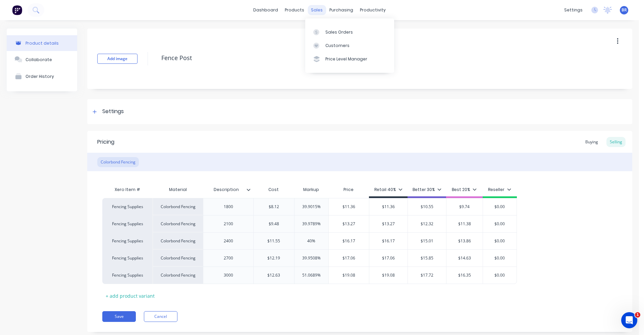
drag, startPoint x: 312, startPoint y: 9, endPoint x: 315, endPoint y: 15, distance: 6.3
click at [315, 15] on div "sales" at bounding box center [316, 10] width 18 height 10
drag, startPoint x: 315, startPoint y: 15, endPoint x: 347, endPoint y: 40, distance: 40.6
click at [348, 41] on link "Customers" at bounding box center [349, 45] width 89 height 13
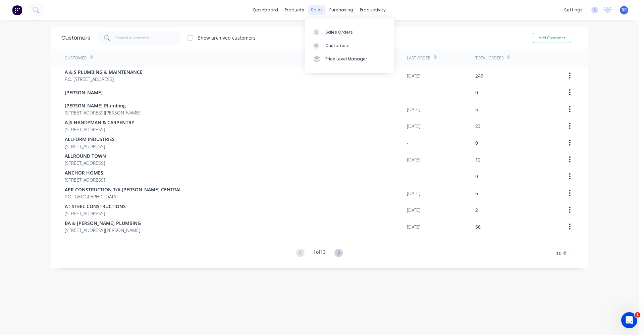
click at [313, 13] on div "sales" at bounding box center [316, 10] width 18 height 10
click at [331, 34] on div "Sales Orders" at bounding box center [338, 32] width 27 height 6
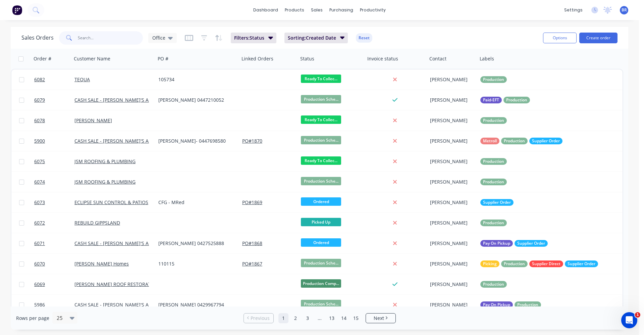
click at [107, 39] on input "text" at bounding box center [110, 37] width 65 height 13
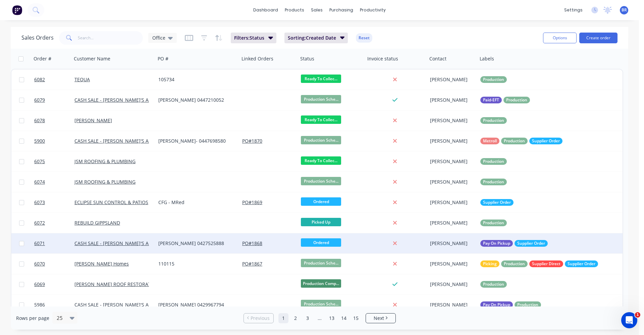
click at [178, 244] on div "[PERSON_NAME] 0427525888" at bounding box center [195, 243] width 74 height 7
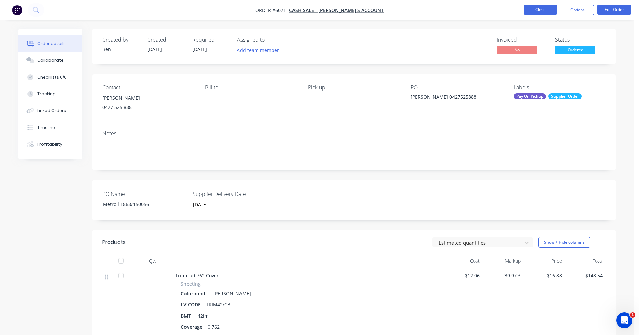
click at [536, 8] on button "Close" at bounding box center [540, 10] width 34 height 10
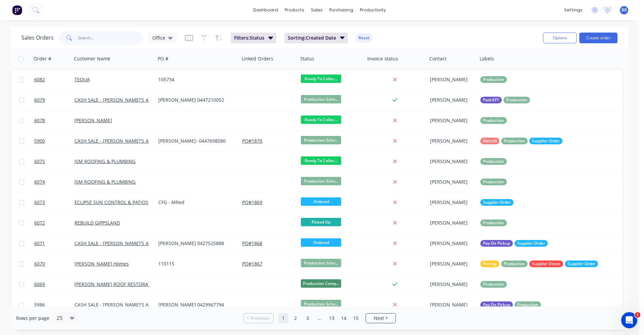
click at [110, 40] on input "text" at bounding box center [110, 37] width 65 height 13
click at [171, 39] on icon at bounding box center [170, 37] width 5 height 7
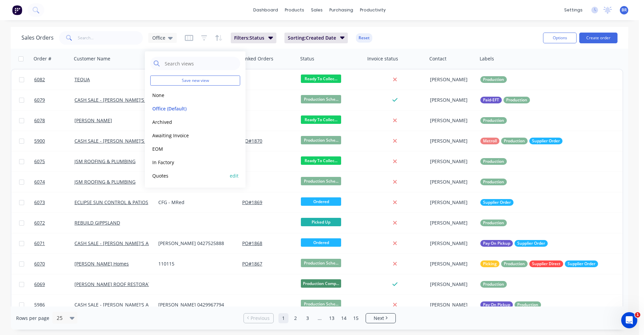
click at [176, 177] on button "Quotes" at bounding box center [188, 176] width 76 height 8
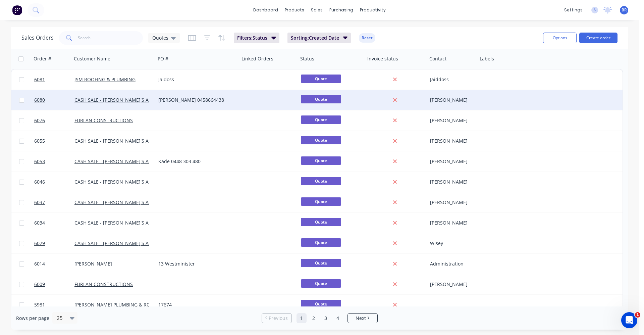
click at [197, 100] on div "[PERSON_NAME] 0458664438" at bounding box center [195, 100] width 74 height 7
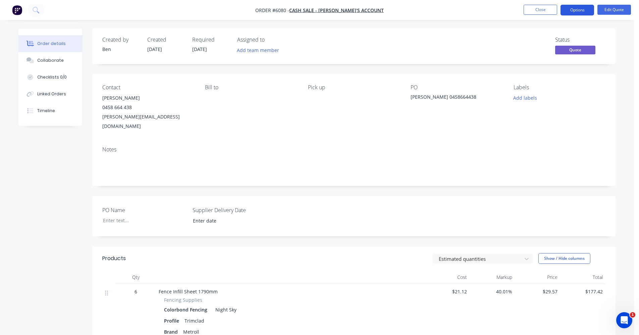
click at [573, 11] on button "Options" at bounding box center [577, 10] width 34 height 11
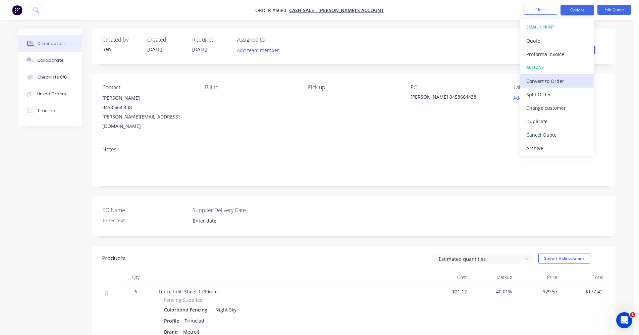
click at [535, 82] on div "Convert to Order" at bounding box center [557, 81] width 62 height 10
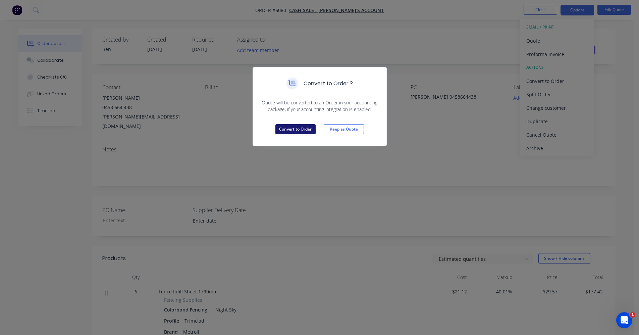
click at [284, 130] on button "Convert to Order" at bounding box center [295, 129] width 40 height 10
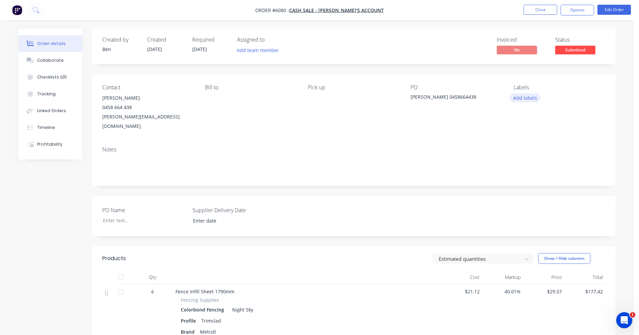
click at [527, 99] on button "Add labels" at bounding box center [524, 97] width 31 height 9
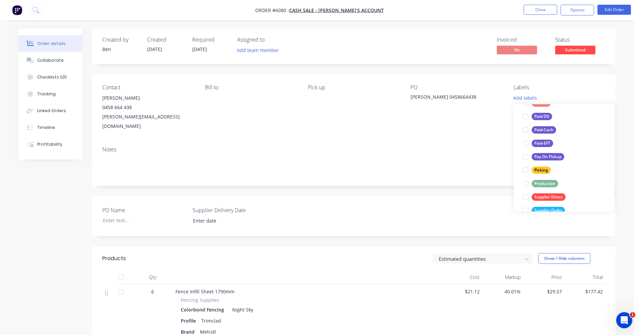
scroll to position [134, 0]
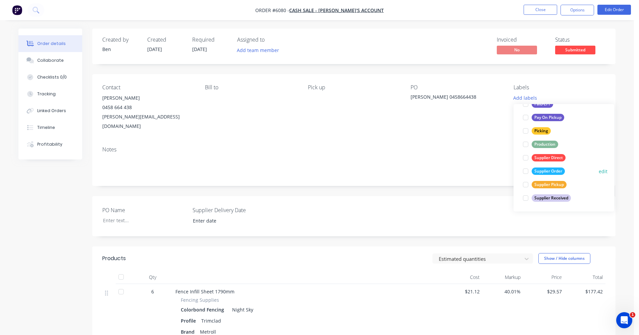
click at [545, 171] on div "Supplier Order" at bounding box center [547, 170] width 33 height 7
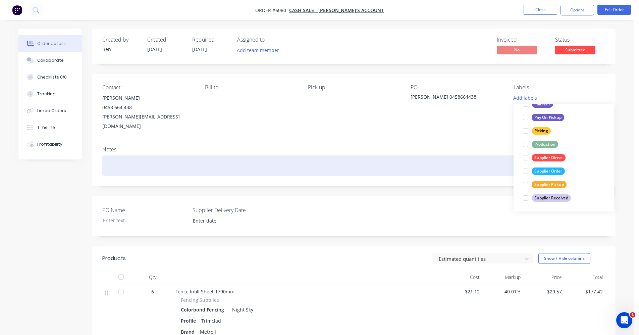
scroll to position [0, 0]
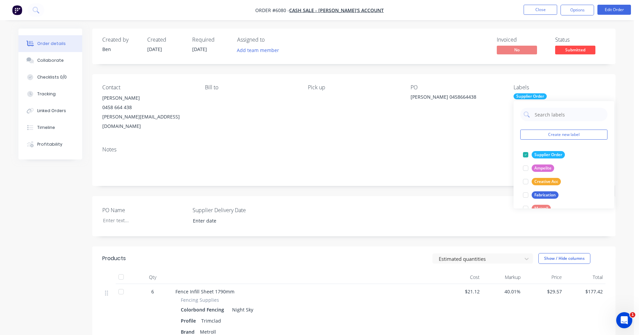
click at [399, 146] on div "Notes" at bounding box center [353, 149] width 503 height 6
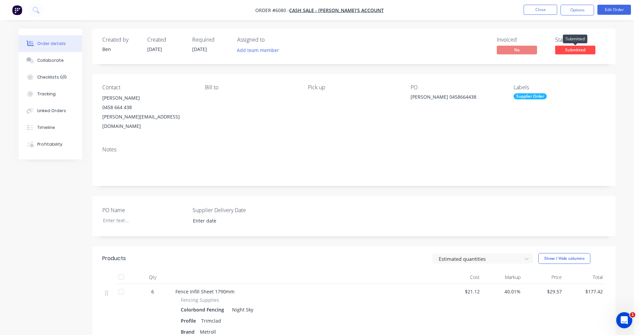
click at [578, 52] on span "Submitted" at bounding box center [575, 50] width 40 height 8
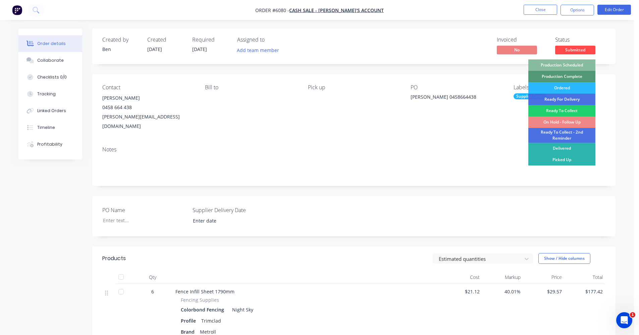
drag, startPoint x: 563, startPoint y: 86, endPoint x: 546, endPoint y: 94, distance: 18.6
click at [562, 87] on div "Ordered" at bounding box center [561, 87] width 67 height 11
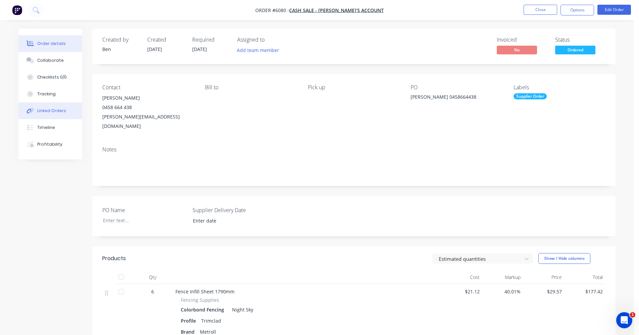
click at [59, 112] on div "Linked Orders" at bounding box center [51, 111] width 29 height 6
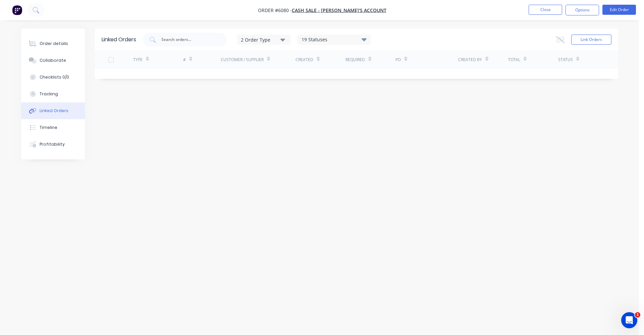
drag, startPoint x: 51, startPoint y: 39, endPoint x: 85, endPoint y: 46, distance: 35.3
click at [51, 39] on button "Order details" at bounding box center [53, 43] width 64 height 17
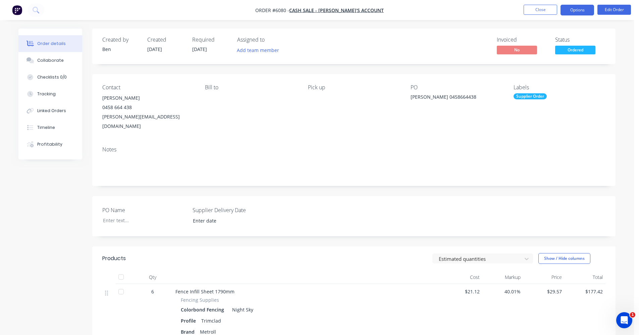
click at [573, 14] on button "Options" at bounding box center [577, 10] width 34 height 11
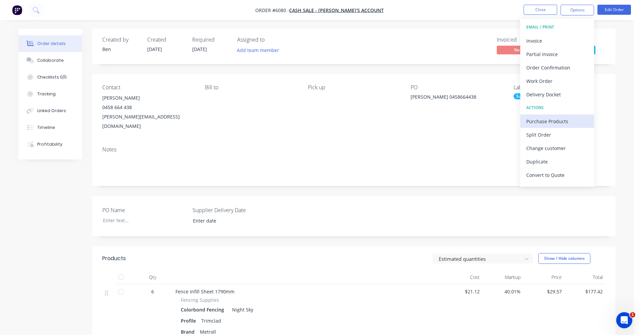
click at [547, 121] on div "Purchase Products" at bounding box center [557, 121] width 62 height 10
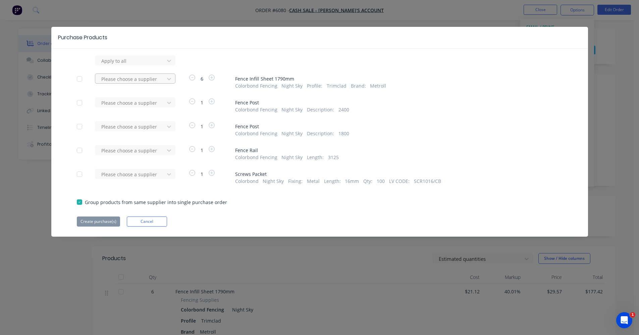
click at [143, 80] on div at bounding box center [131, 79] width 60 height 8
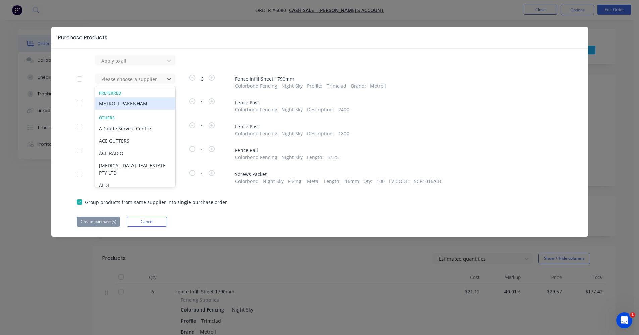
click at [121, 103] on div "METROLL PAKENHAM" at bounding box center [135, 103] width 80 height 12
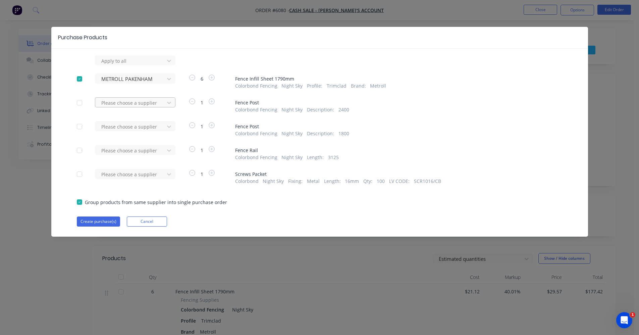
click at [121, 103] on div at bounding box center [131, 103] width 60 height 8
click at [118, 125] on div "METROLL PAKENHAM" at bounding box center [135, 127] width 80 height 12
click at [117, 128] on div at bounding box center [131, 126] width 60 height 8
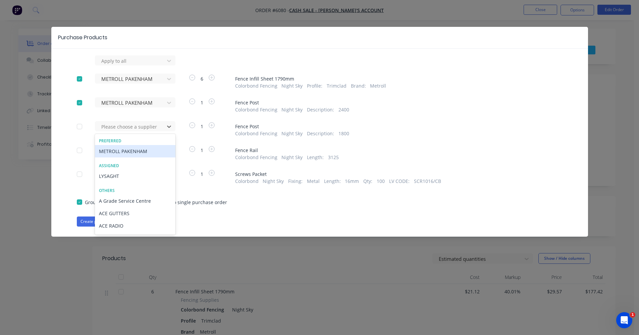
click at [121, 152] on div "METROLL PAKENHAM" at bounding box center [135, 151] width 80 height 12
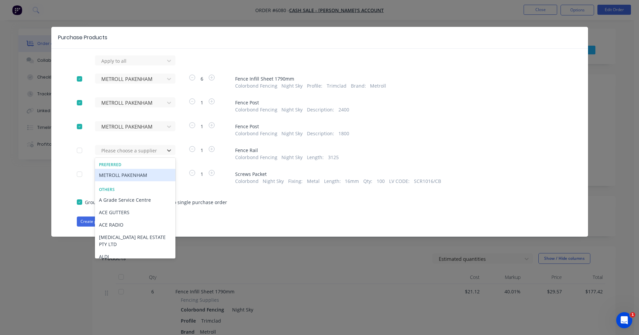
click at [121, 152] on div at bounding box center [131, 150] width 60 height 8
click at [123, 180] on div "METROLL PAKENHAM" at bounding box center [135, 175] width 80 height 12
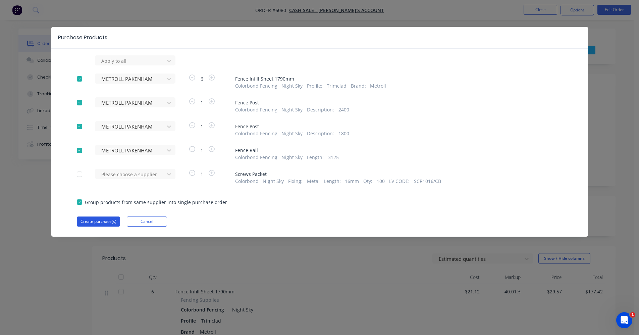
click at [103, 225] on button "Create purchase(s)" at bounding box center [98, 221] width 43 height 10
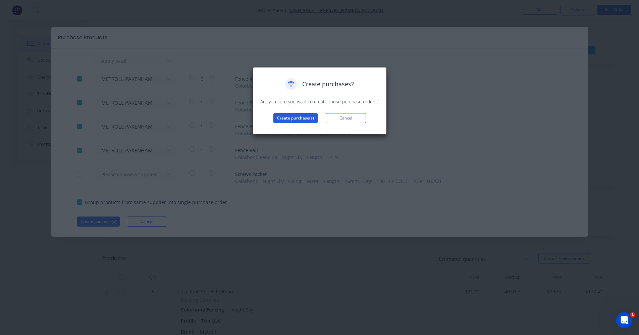
click at [284, 118] on button "Create purchase(s)" at bounding box center [295, 118] width 44 height 10
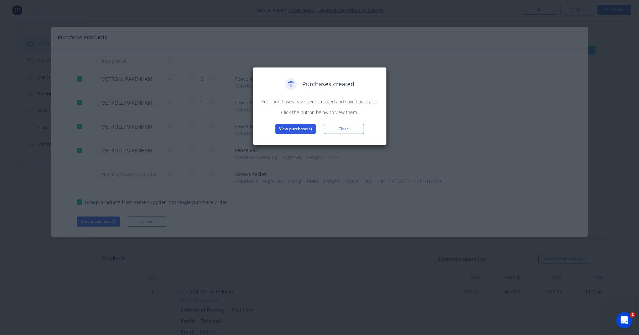
click at [294, 129] on button "View purchase(s)" at bounding box center [295, 129] width 40 height 10
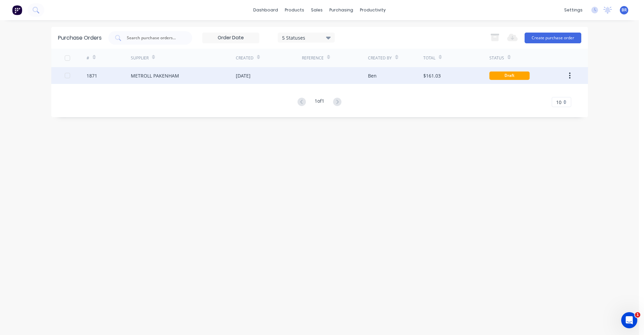
click at [178, 75] on div "METROLL PAKENHAM" at bounding box center [183, 75] width 105 height 17
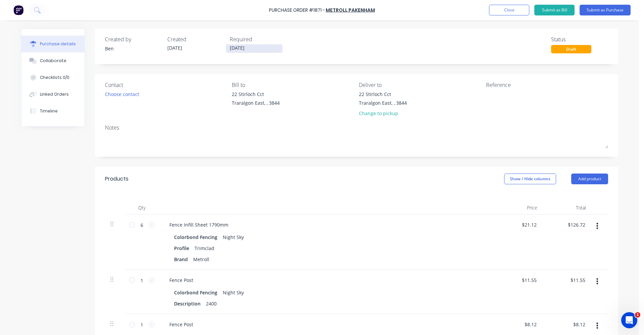
click at [240, 48] on input "[DATE]" at bounding box center [254, 48] width 56 height 8
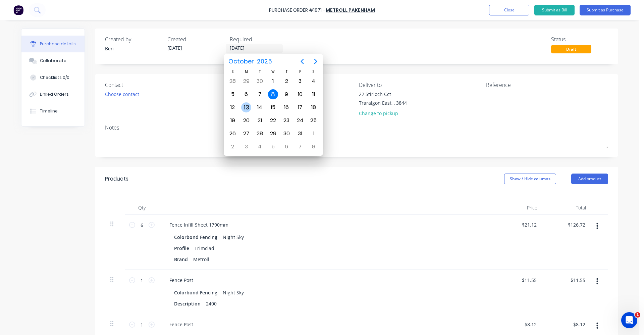
drag, startPoint x: 245, startPoint y: 111, endPoint x: 249, endPoint y: 110, distance: 4.0
click at [247, 110] on div "13" at bounding box center [246, 107] width 10 height 10
type input "13/10/25"
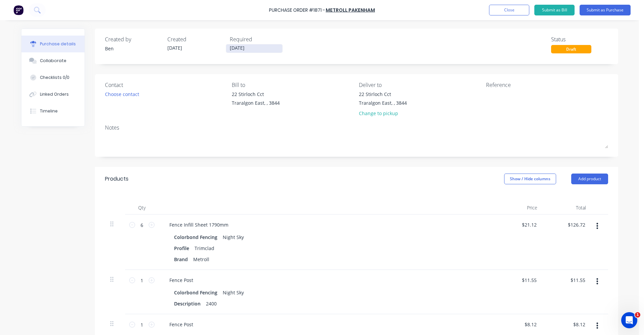
click at [247, 49] on input "13/10/25" at bounding box center [254, 48] width 56 height 8
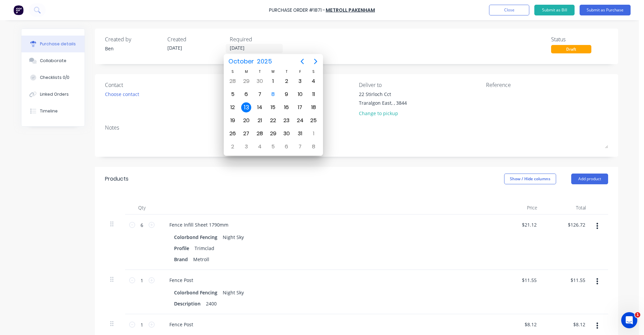
click at [416, 39] on div "Created by Ben Created 08/10/25 Required 13/10/25 Status Draft" at bounding box center [356, 44] width 503 height 18
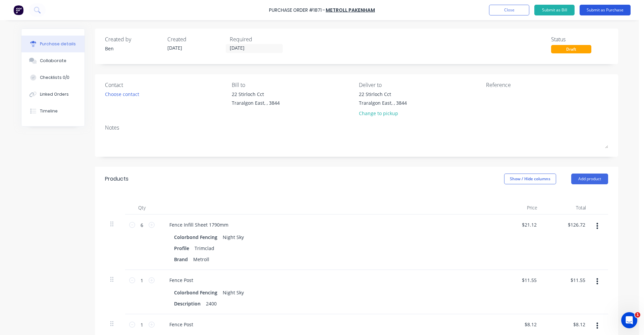
click at [607, 11] on button "Submit as Purchase" at bounding box center [604, 10] width 51 height 11
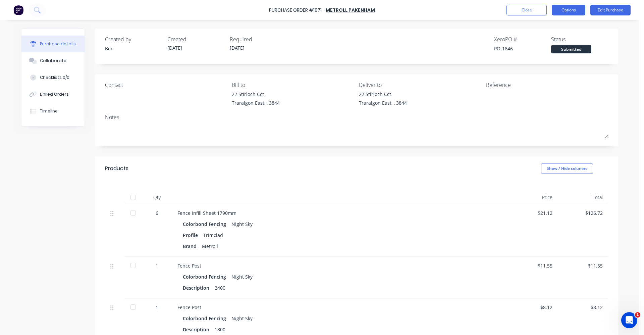
click at [575, 11] on button "Options" at bounding box center [568, 10] width 34 height 11
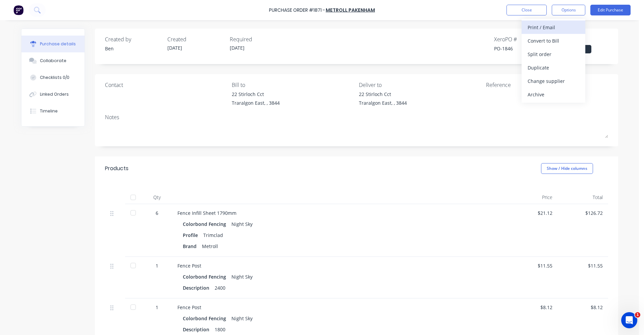
click at [547, 28] on div "Print / Email" at bounding box center [553, 27] width 52 height 10
click at [541, 43] on div "With pricing" at bounding box center [553, 41] width 52 height 10
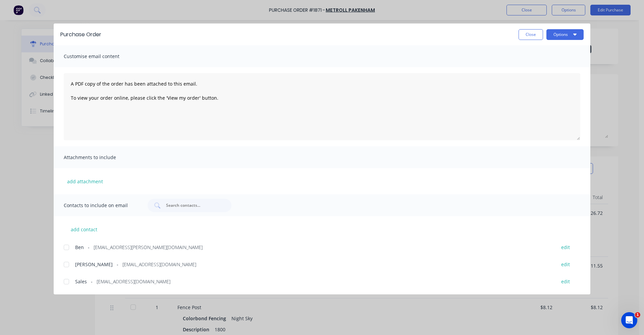
drag, startPoint x: 66, startPoint y: 282, endPoint x: 96, endPoint y: 276, distance: 30.3
click at [70, 282] on div at bounding box center [66, 281] width 13 height 13
click at [573, 33] on icon "button" at bounding box center [574, 34] width 3 height 5
click at [531, 79] on div "Email" at bounding box center [552, 78] width 52 height 10
click at [524, 38] on button "Close" at bounding box center [530, 34] width 24 height 11
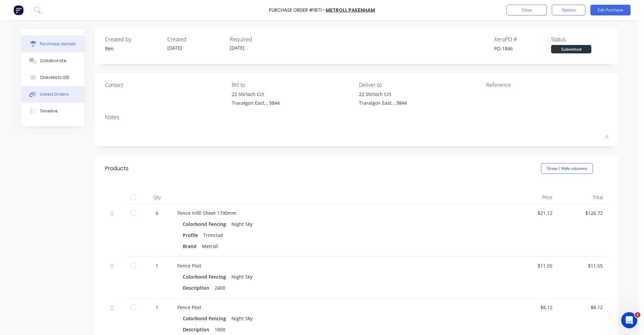
click at [60, 95] on div "Linked Orders" at bounding box center [54, 94] width 29 height 6
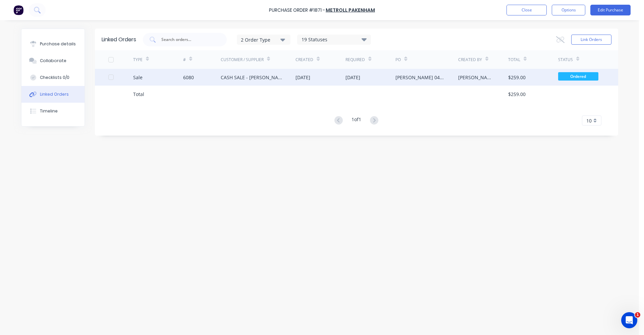
click at [254, 82] on div "CASH SALE - [PERSON_NAME]'S ACCOUNT" at bounding box center [258, 77] width 75 height 17
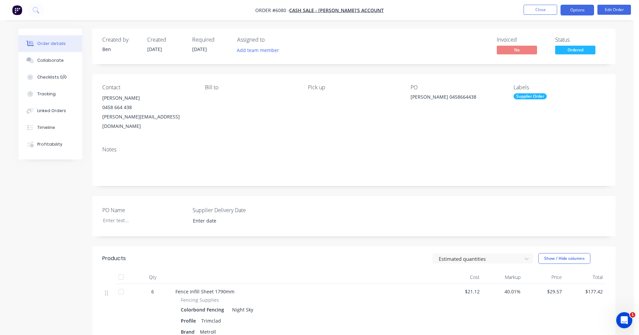
click at [575, 10] on button "Options" at bounding box center [577, 10] width 34 height 11
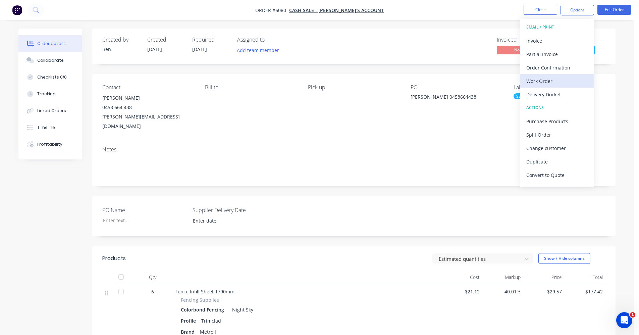
click at [536, 82] on div "Work Order" at bounding box center [557, 81] width 62 height 10
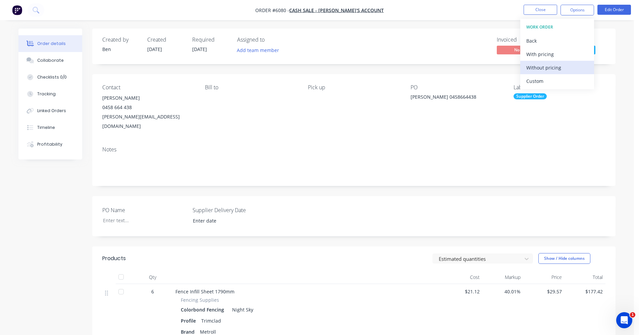
click at [542, 67] on div "Without pricing" at bounding box center [557, 68] width 62 height 10
